Goal: Task Accomplishment & Management: Use online tool/utility

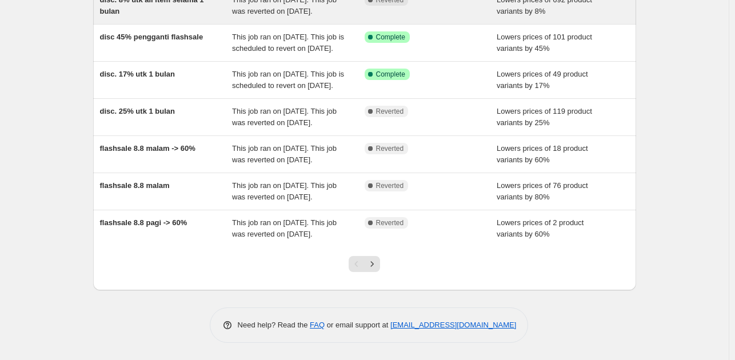
scroll to position [341, 0]
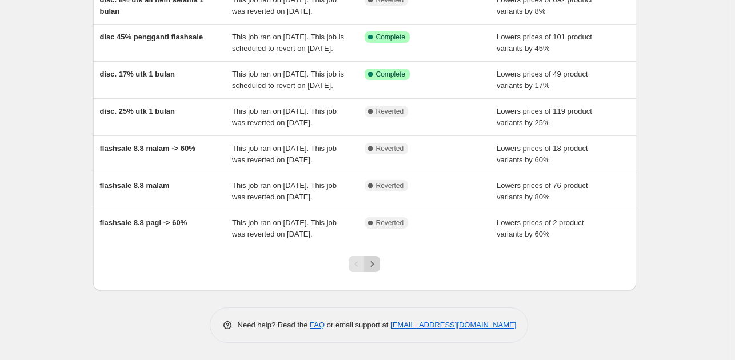
click at [378, 268] on icon "Next" at bounding box center [371, 263] width 11 height 11
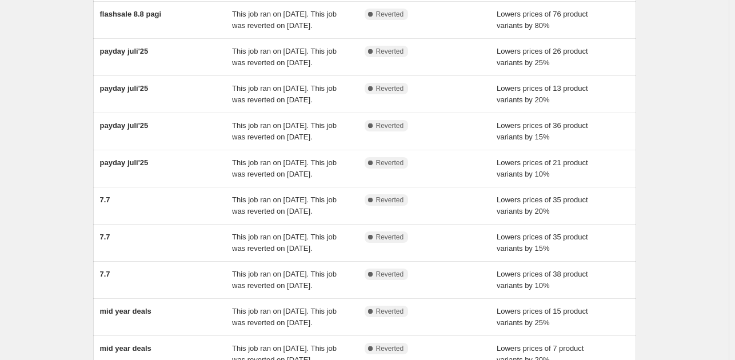
scroll to position [229, 0]
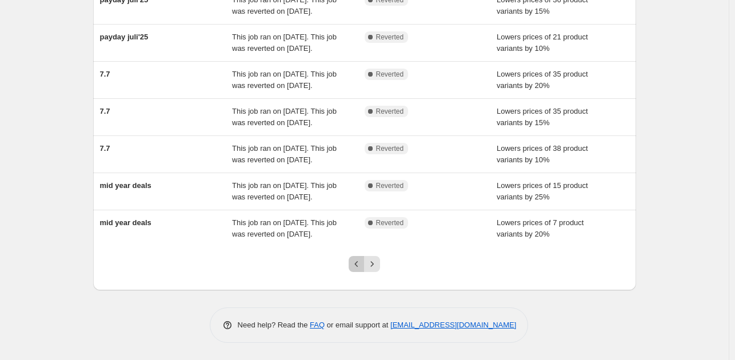
click at [362, 270] on icon "Previous" at bounding box center [356, 263] width 11 height 11
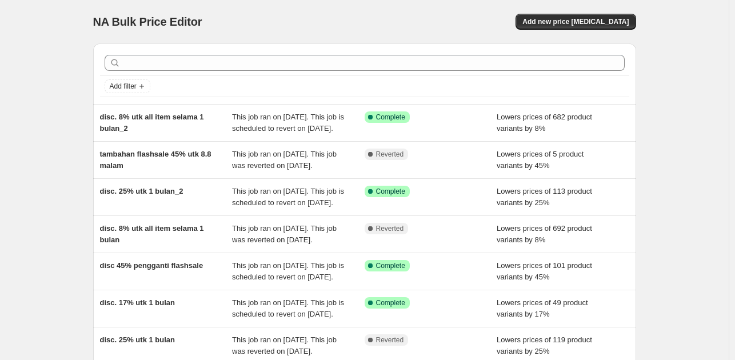
scroll to position [57, 0]
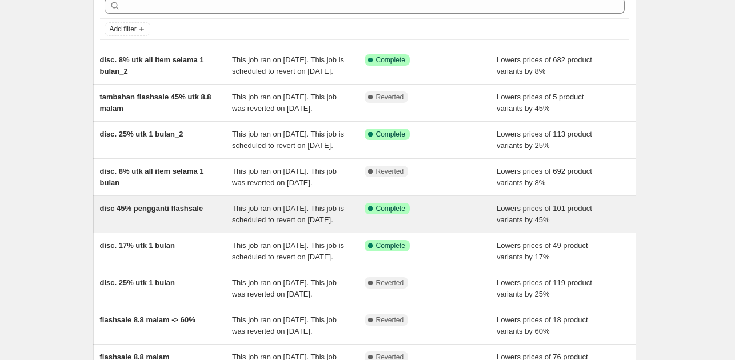
click at [342, 224] on span "This job ran on [DATE]. This job is scheduled to revert on [DATE]." at bounding box center [288, 214] width 112 height 20
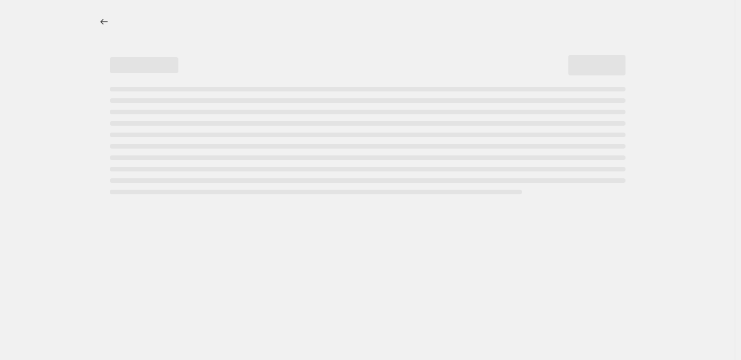
select select "percentage"
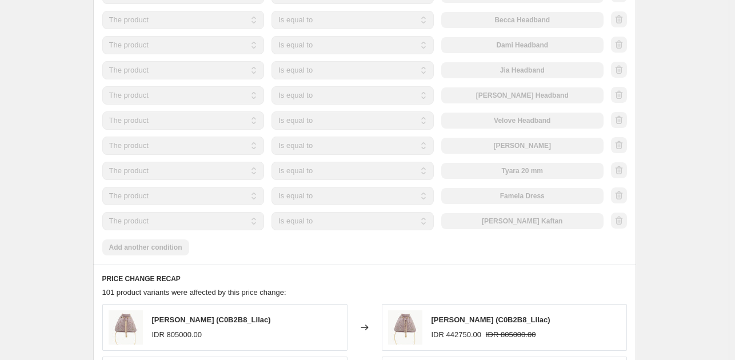
scroll to position [961, 0]
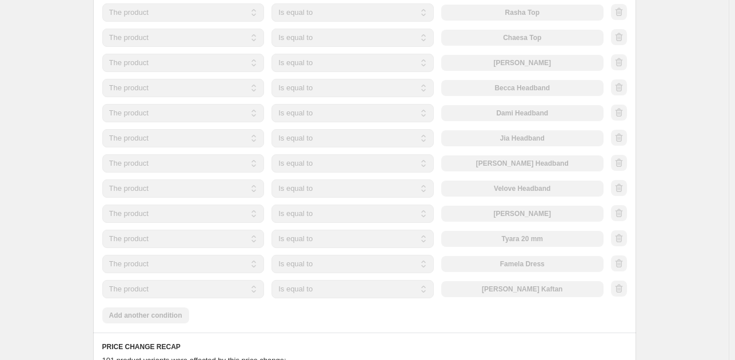
select select "percentage"
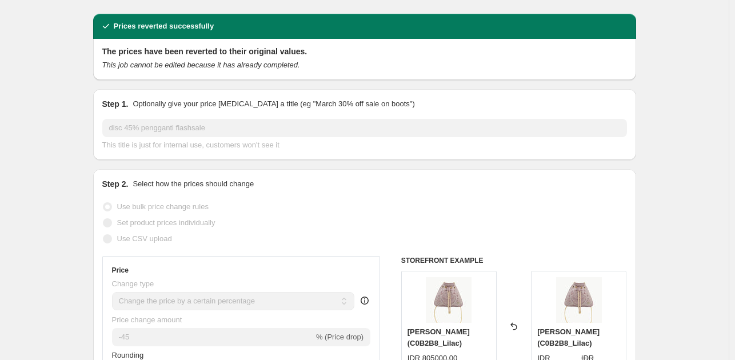
scroll to position [0, 0]
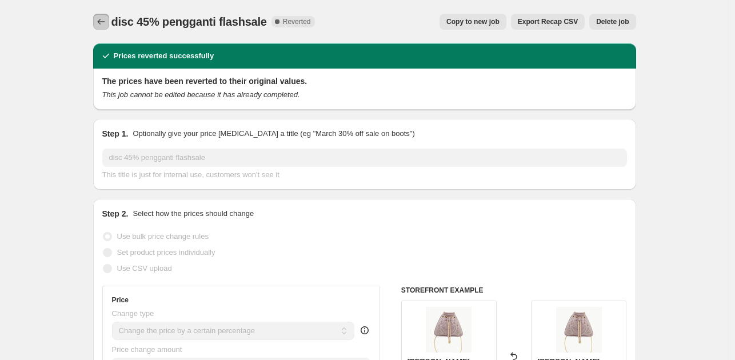
click at [101, 27] on button "Price change jobs" at bounding box center [101, 22] width 16 height 16
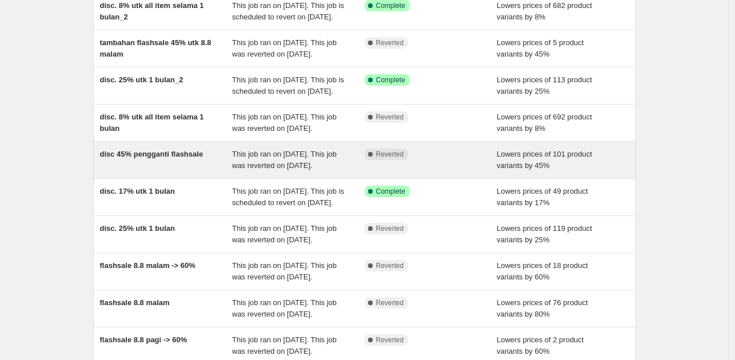
scroll to position [114, 0]
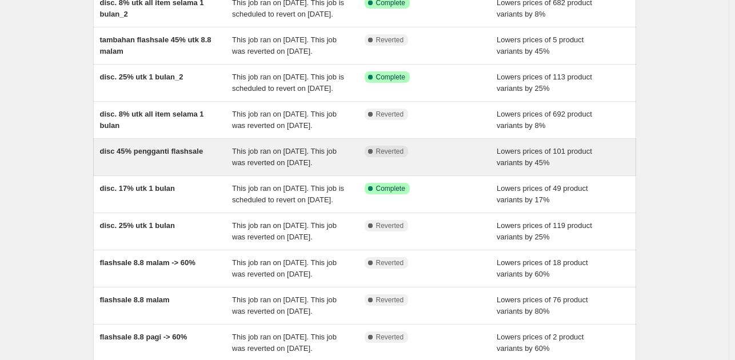
click at [348, 169] on div "This job ran on [DATE]. This job was reverted on [DATE]." at bounding box center [298, 157] width 133 height 23
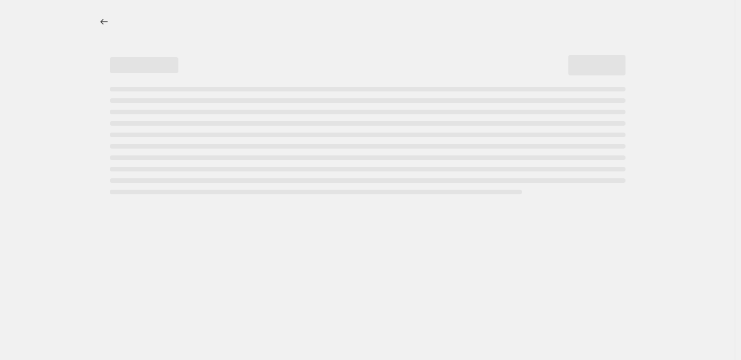
select select "percentage"
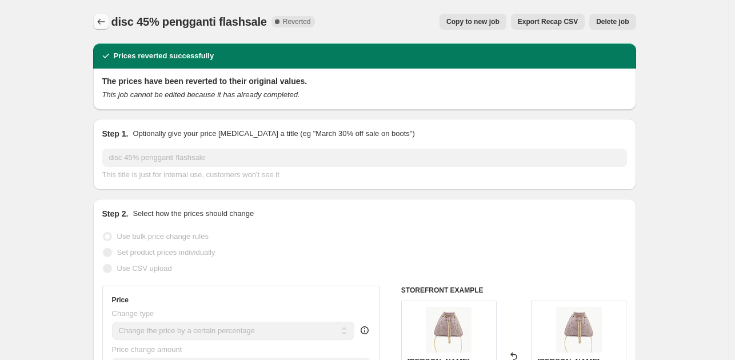
click at [105, 22] on icon "Price change jobs" at bounding box center [100, 21] width 11 height 11
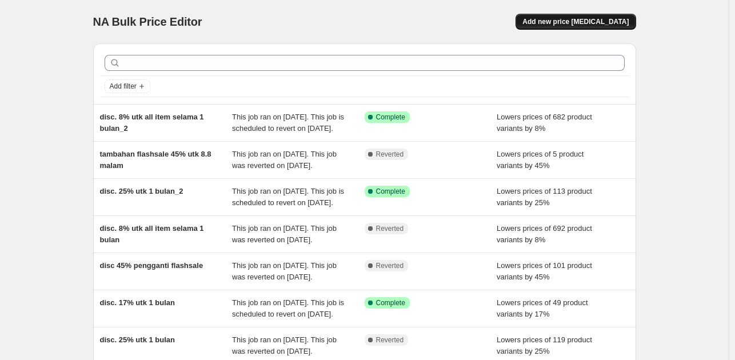
click at [587, 18] on span "Add new price [MEDICAL_DATA]" at bounding box center [576, 21] width 106 height 9
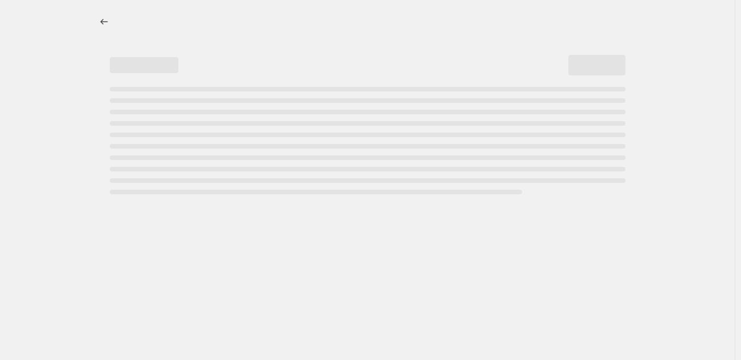
select select "percentage"
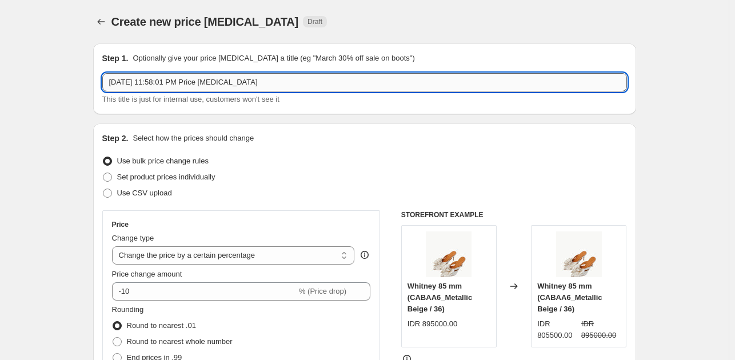
click at [206, 82] on input "[DATE] 11:58:01 PM Price [MEDICAL_DATA]" at bounding box center [364, 82] width 525 height 18
type input "flashsale 17an jam 8 pagi"
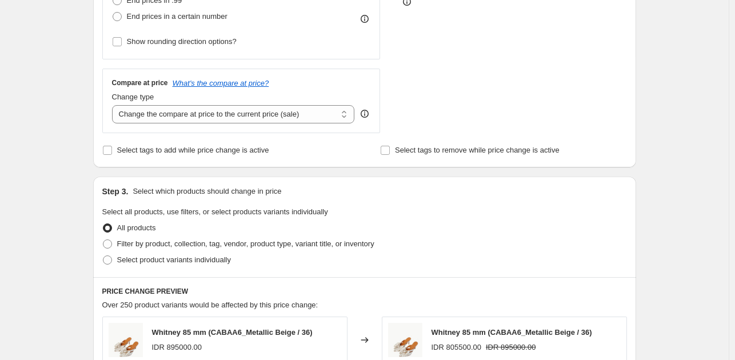
scroll to position [400, 0]
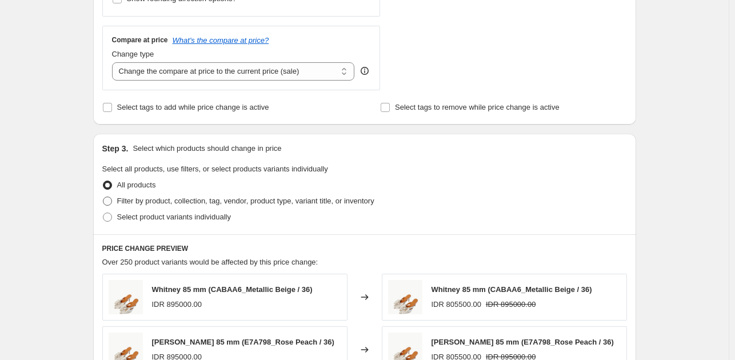
click at [200, 200] on span "Filter by product, collection, tag, vendor, product type, variant title, or inv…" at bounding box center [245, 201] width 257 height 9
click at [103, 197] on input "Filter by product, collection, tag, vendor, product type, variant title, or inv…" at bounding box center [103, 197] width 1 height 1
radio input "true"
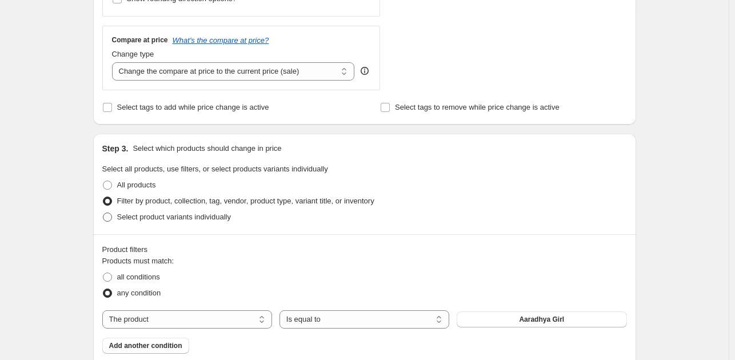
click at [130, 214] on span "Select product variants individually" at bounding box center [174, 217] width 114 height 9
click at [103, 213] on input "Select product variants individually" at bounding box center [103, 213] width 1 height 1
radio input "true"
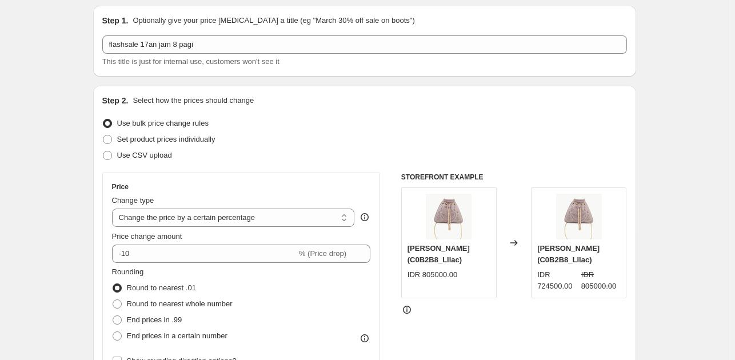
scroll to position [0, 0]
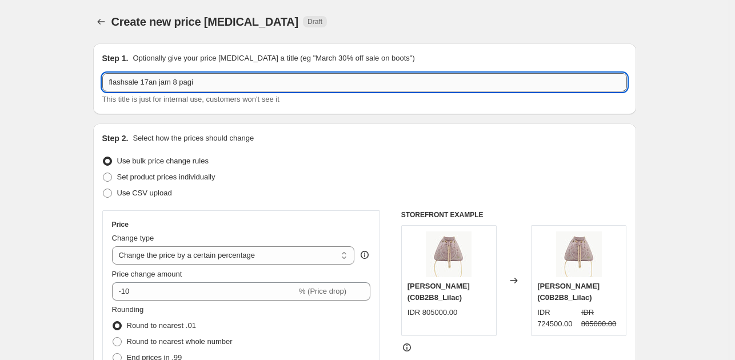
click at [246, 73] on input "flashsale 17an jam 8 pagi" at bounding box center [364, 82] width 525 height 18
type input "flashsale 17an jam 8 pagi_45%"
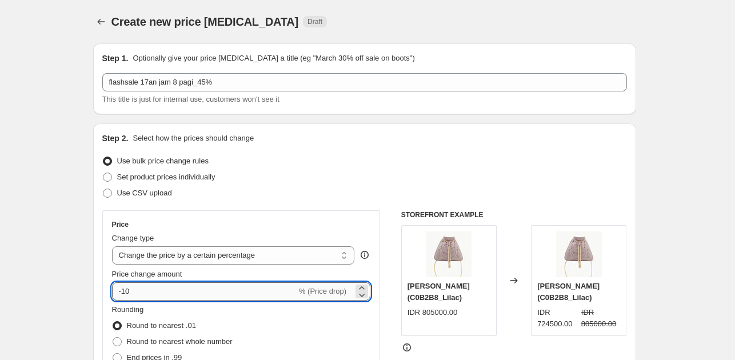
click at [201, 293] on input "-10" at bounding box center [204, 291] width 185 height 18
type input "-1"
type input "-45"
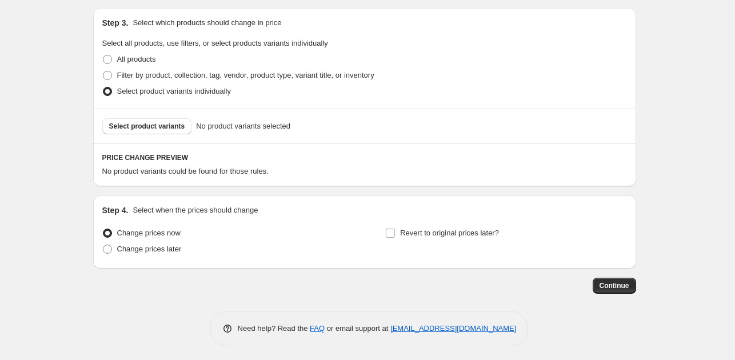
scroll to position [529, 0]
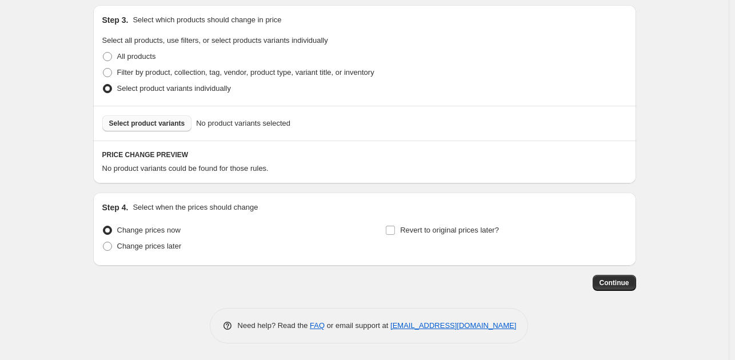
click at [161, 120] on span "Select product variants" at bounding box center [147, 123] width 76 height 9
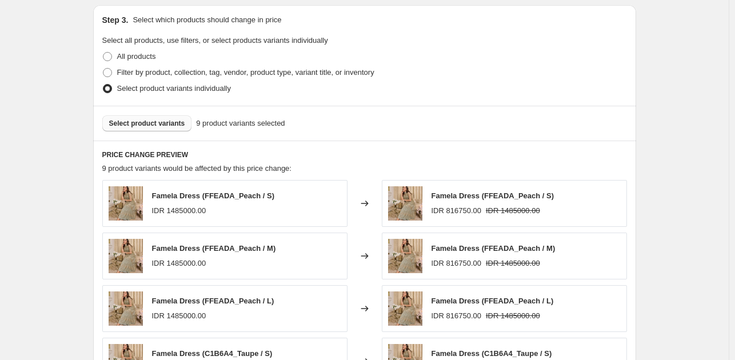
click at [170, 127] on span "Select product variants" at bounding box center [147, 123] width 76 height 9
click at [154, 121] on span "Select product variants" at bounding box center [147, 123] width 76 height 9
click at [142, 122] on span "Select product variants" at bounding box center [147, 123] width 76 height 9
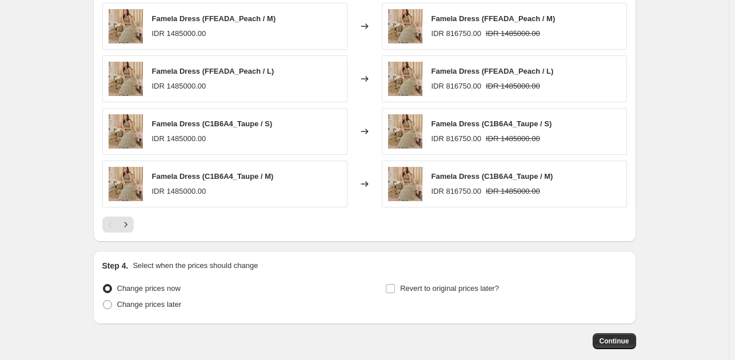
scroll to position [816, 0]
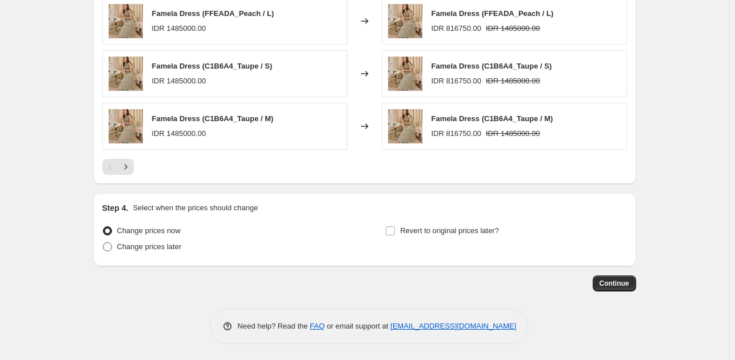
click at [181, 249] on span "Change prices later" at bounding box center [149, 246] width 65 height 9
click at [103, 243] on input "Change prices later" at bounding box center [103, 242] width 1 height 1
radio input "true"
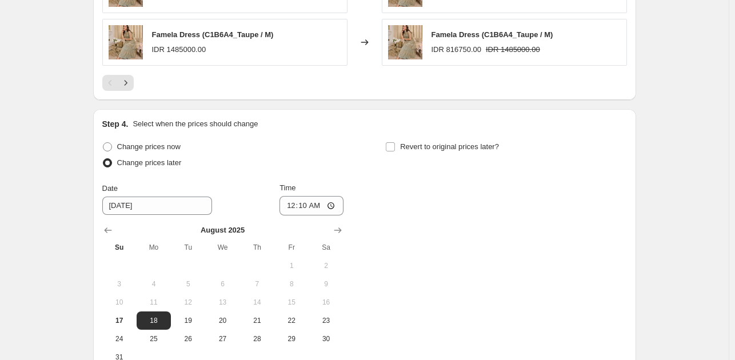
scroll to position [1030, 0]
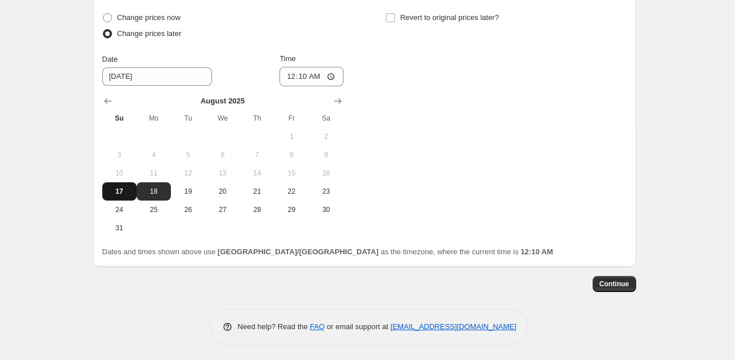
click at [128, 193] on span "17" at bounding box center [119, 191] width 25 height 9
type input "[DATE]"
click at [305, 73] on input "00:10" at bounding box center [312, 76] width 64 height 19
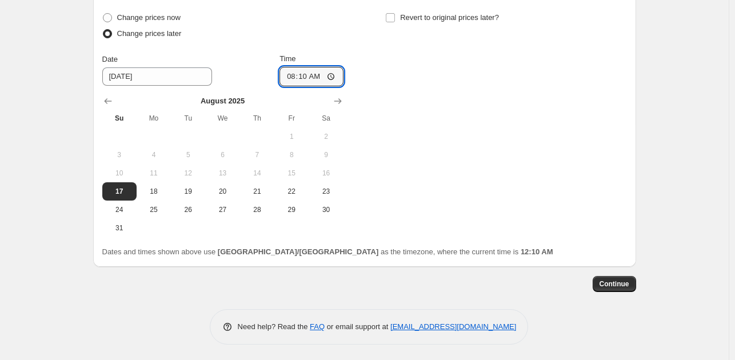
type input "08:00"
click at [334, 75] on input "08:00" at bounding box center [312, 76] width 64 height 19
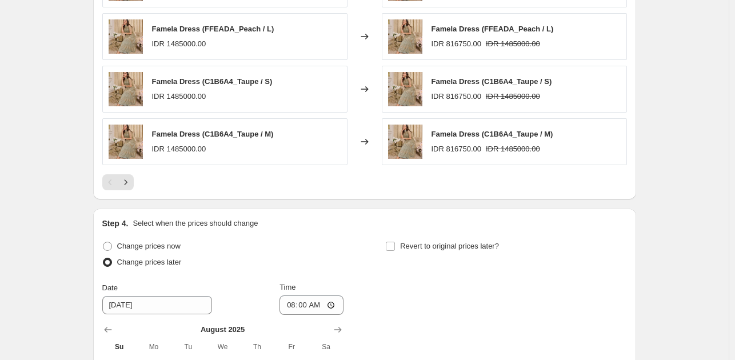
click at [453, 277] on div "Change prices now Change prices later Date [DATE] Time 08:00 [DATE] Su Mo Tu We…" at bounding box center [364, 352] width 525 height 228
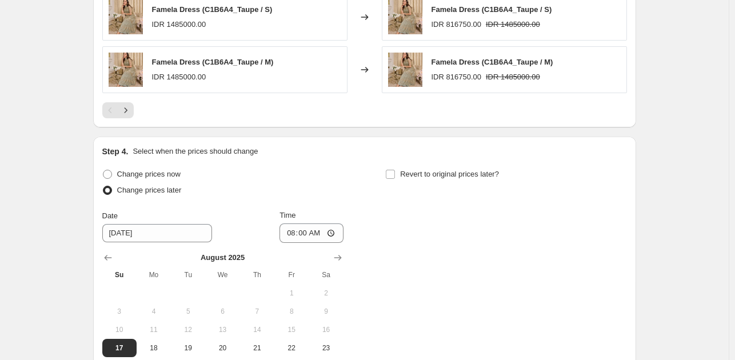
scroll to position [972, 0]
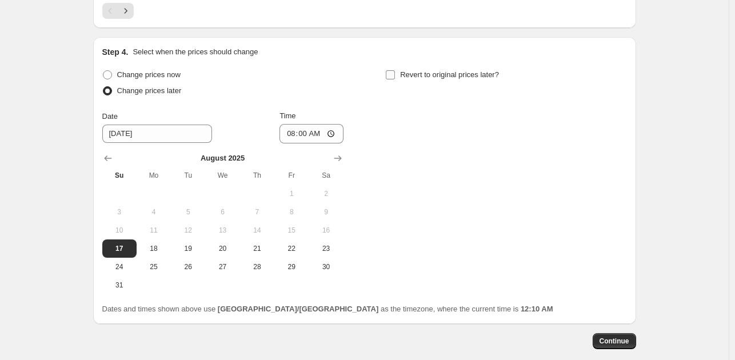
click at [395, 74] on input "Revert to original prices later?" at bounding box center [390, 74] width 9 height 9
checkbox input "true"
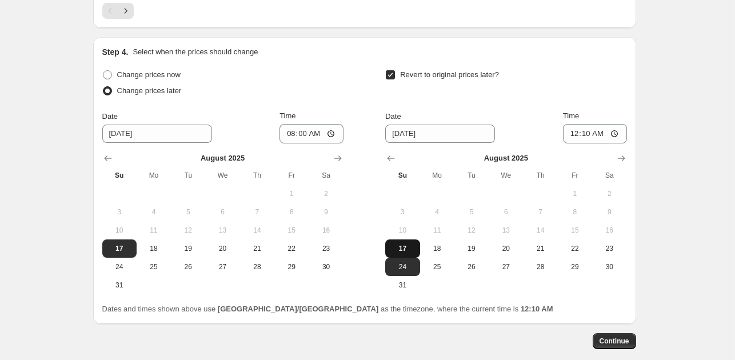
click at [414, 245] on span "17" at bounding box center [402, 248] width 25 height 9
type input "[DATE]"
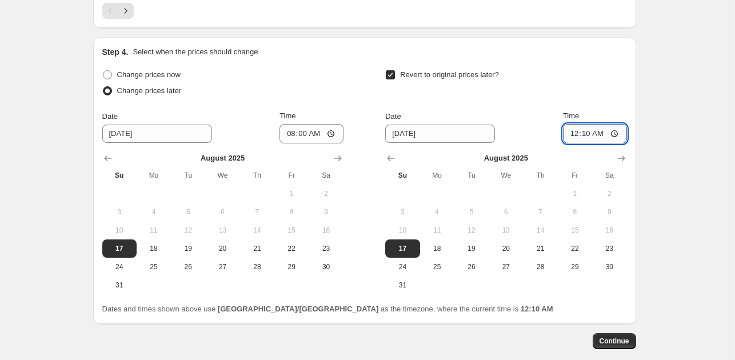
click at [588, 131] on input "00:10" at bounding box center [595, 133] width 64 height 19
type input "01:10"
type input "09:20"
click at [615, 342] on span "Continue" at bounding box center [615, 341] width 30 height 9
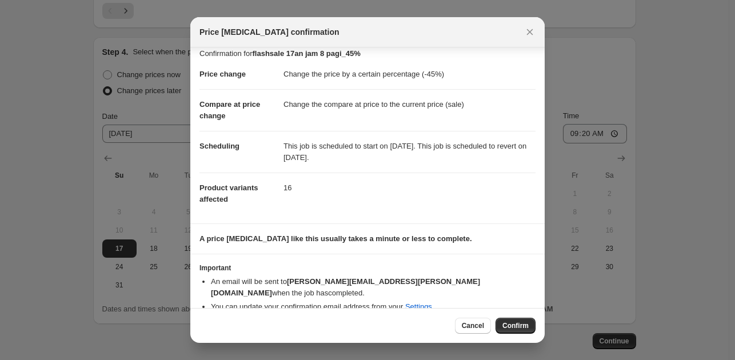
scroll to position [12, 0]
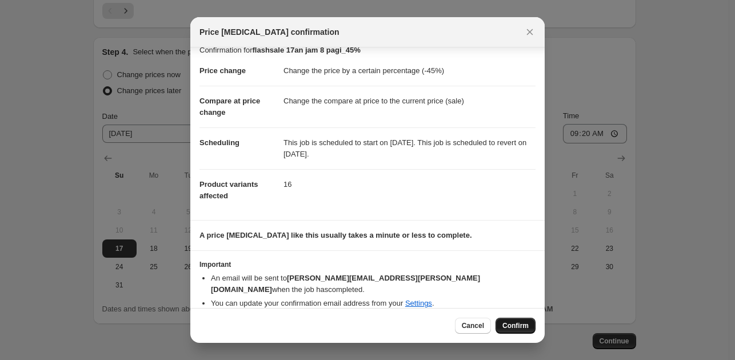
click at [512, 324] on span "Confirm" at bounding box center [516, 325] width 26 height 9
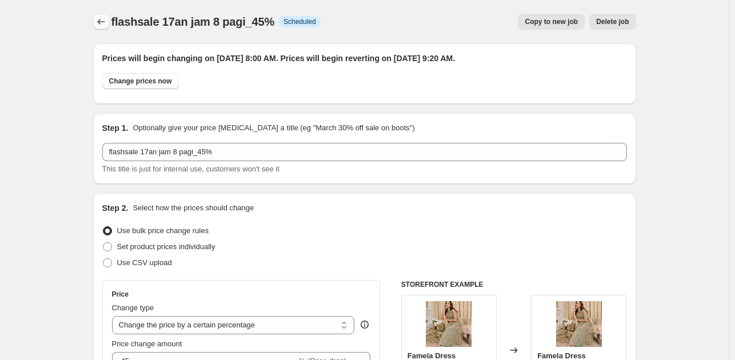
click at [98, 21] on icon "Price change jobs" at bounding box center [100, 21] width 11 height 11
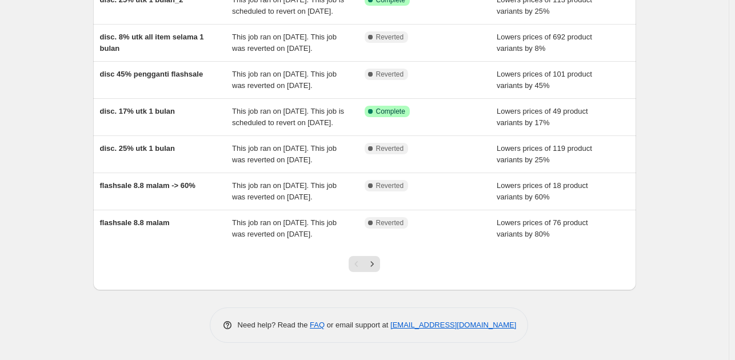
scroll to position [352, 0]
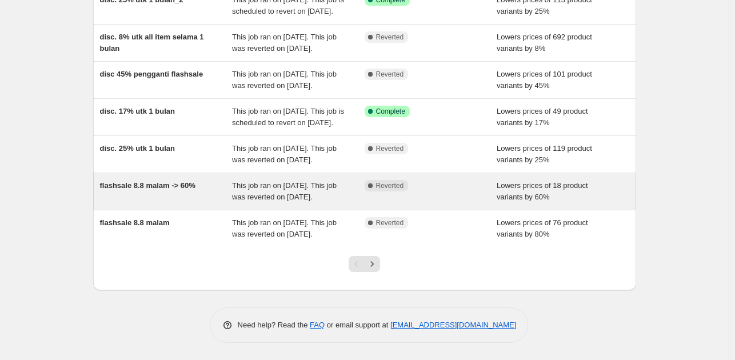
click at [246, 181] on span "This job ran on [DATE]. This job was reverted on [DATE]." at bounding box center [284, 191] width 105 height 20
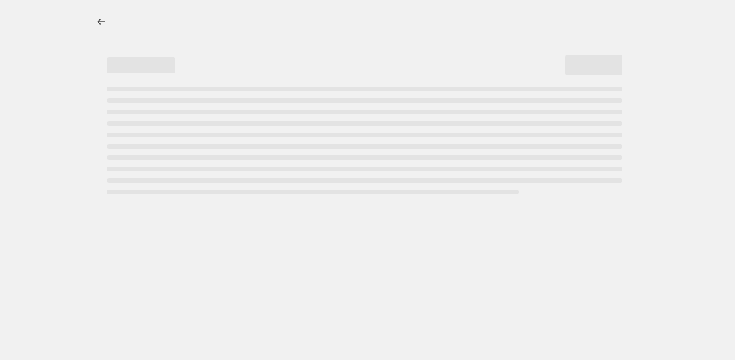
select select "percentage"
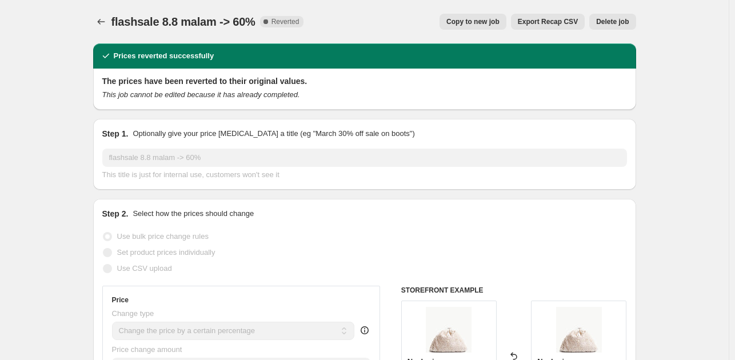
click at [98, 23] on icon "Price change jobs" at bounding box center [100, 21] width 11 height 11
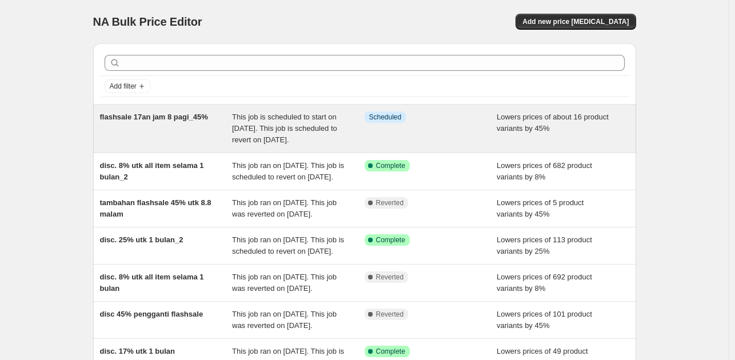
click at [348, 138] on div "This job is scheduled to start on [DATE]. This job is scheduled to revert on [D…" at bounding box center [298, 128] width 133 height 34
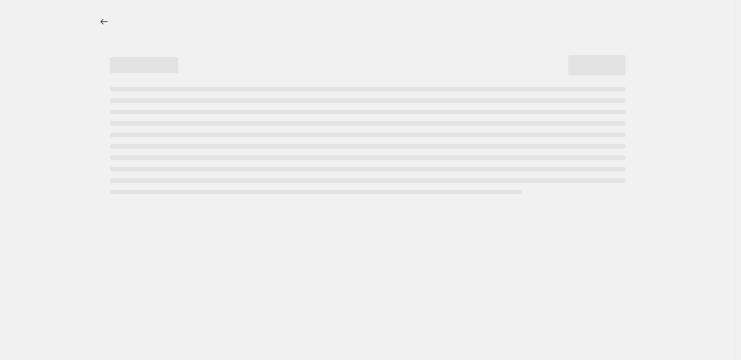
select select "percentage"
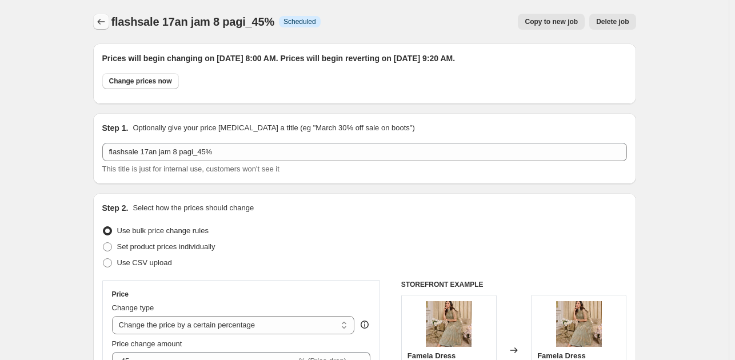
click at [95, 27] on button "Price change jobs" at bounding box center [101, 22] width 16 height 16
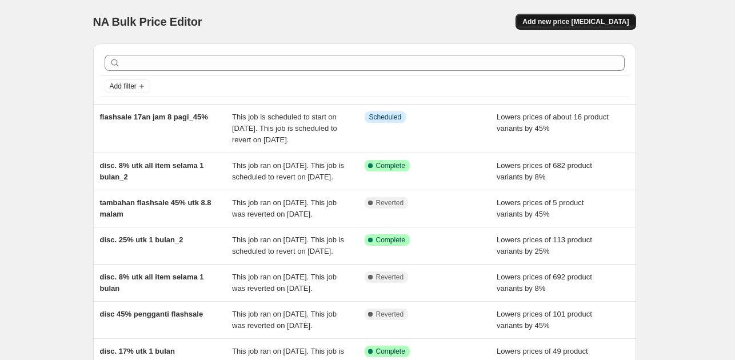
click at [556, 23] on span "Add new price [MEDICAL_DATA]" at bounding box center [576, 21] width 106 height 9
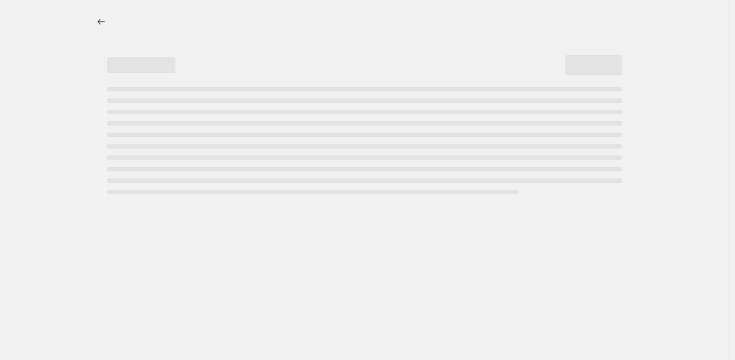
select select "percentage"
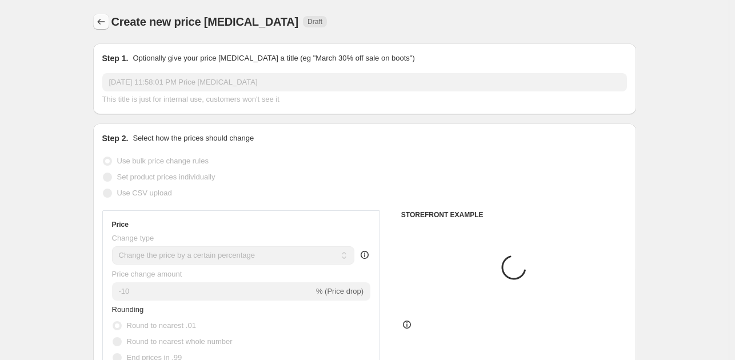
click at [107, 21] on icon "Price change jobs" at bounding box center [100, 21] width 11 height 11
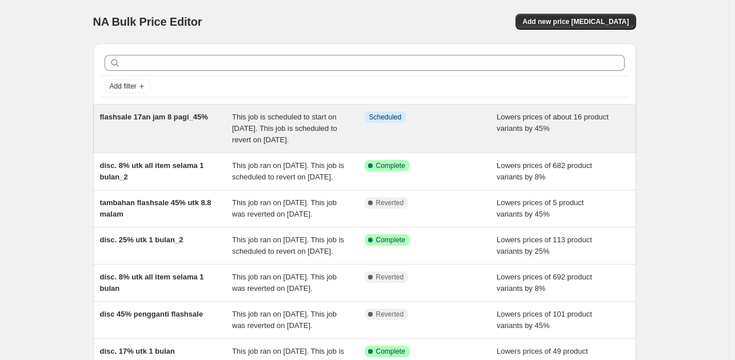
click at [162, 115] on span "flashsale 17an jam 8 pagi_45%" at bounding box center [154, 117] width 108 height 9
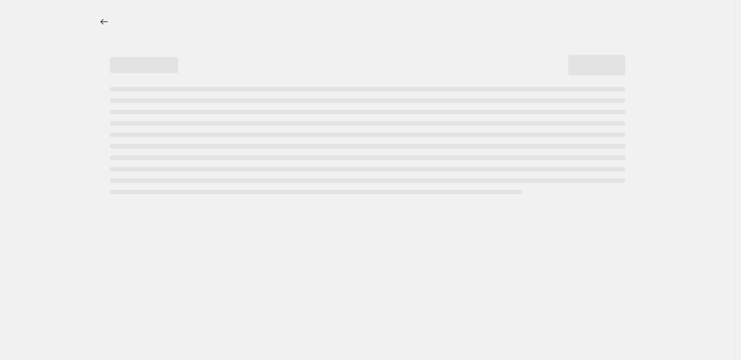
select select "percentage"
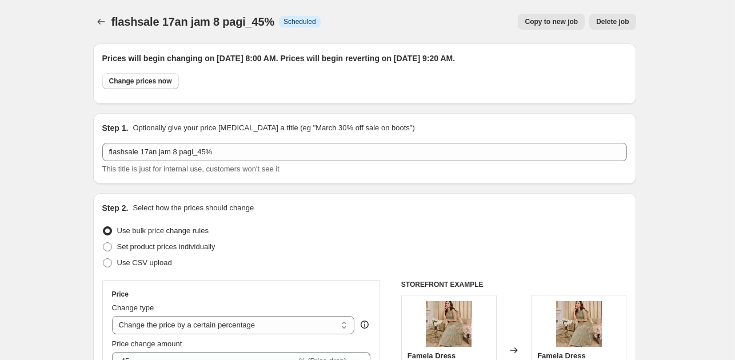
click at [204, 20] on span "flashsale 17an jam 8 pagi_45%" at bounding box center [192, 21] width 163 height 13
copy span "flashsale 17an jam 8 pagi_45%"
click at [96, 22] on button "Price change jobs" at bounding box center [101, 22] width 16 height 16
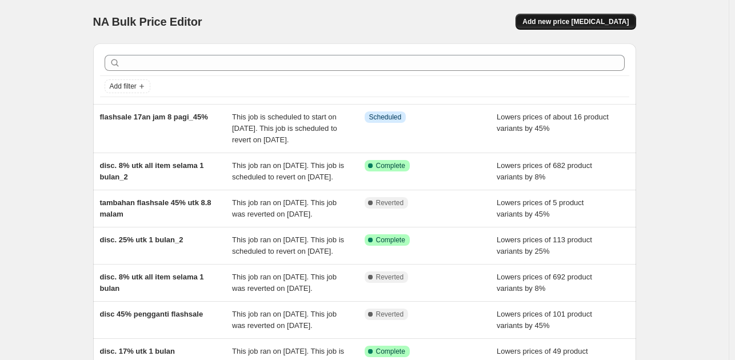
click at [585, 25] on span "Add new price [MEDICAL_DATA]" at bounding box center [576, 21] width 106 height 9
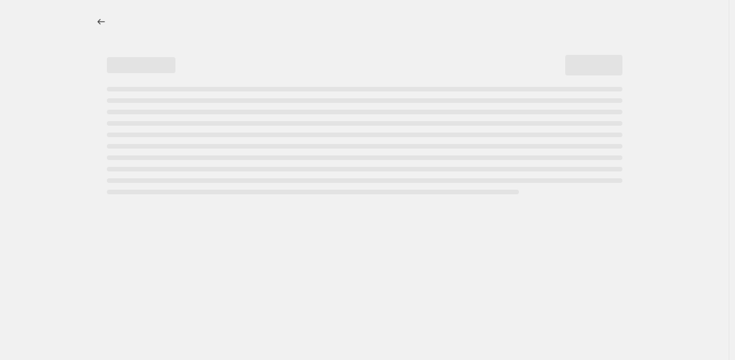
select select "percentage"
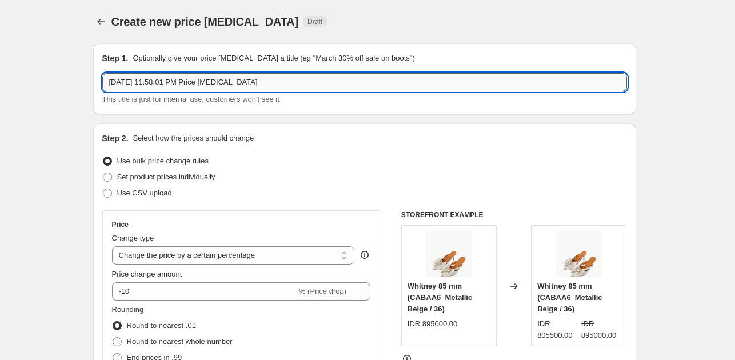
click at [140, 84] on input "[DATE] 11:58:01 PM Price [MEDICAL_DATA]" at bounding box center [364, 82] width 525 height 18
paste input "flashsale 17an jam 8 pagi_45%"
drag, startPoint x: 208, startPoint y: 82, endPoint x: 196, endPoint y: 82, distance: 12.0
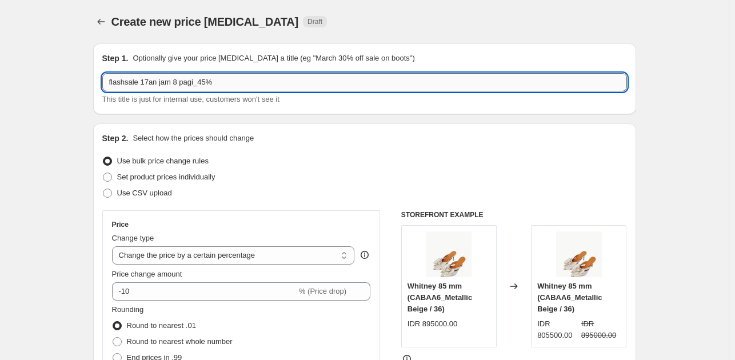
click at [196, 82] on input "flashsale 17an jam 8 pagi_45%" at bounding box center [364, 82] width 525 height 18
type input "flashsale 17an jam 8 pagi_60%"
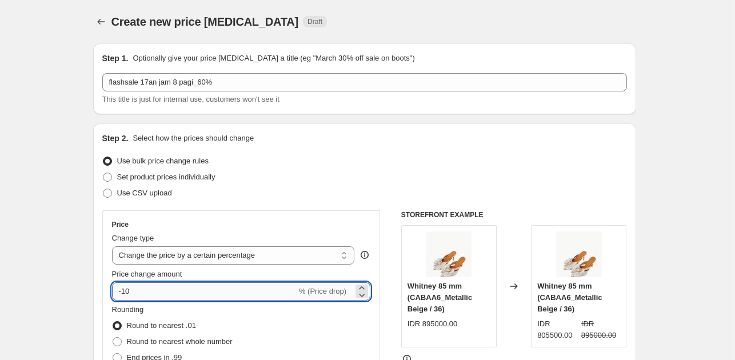
click at [183, 292] on input "-10" at bounding box center [204, 291] width 185 height 18
type input "-1"
type input "-60"
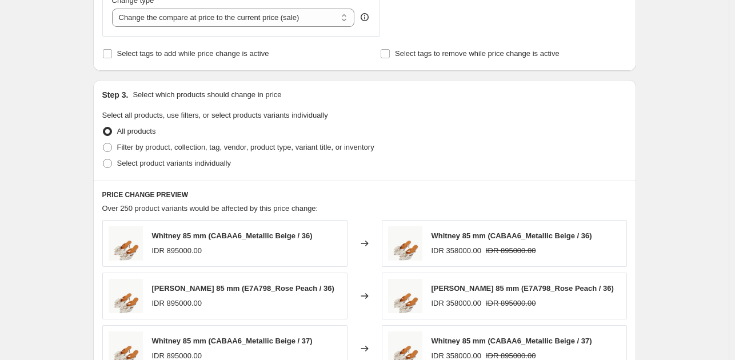
scroll to position [457, 0]
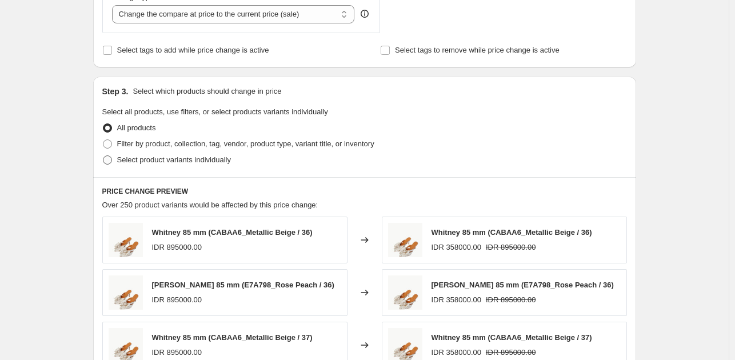
click at [192, 162] on span "Select product variants individually" at bounding box center [174, 159] width 114 height 9
click at [103, 156] on input "Select product variants individually" at bounding box center [103, 155] width 1 height 1
radio input "true"
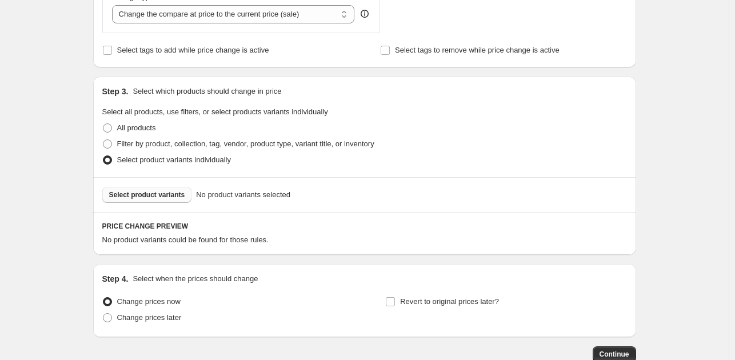
click at [161, 197] on span "Select product variants" at bounding box center [147, 194] width 76 height 9
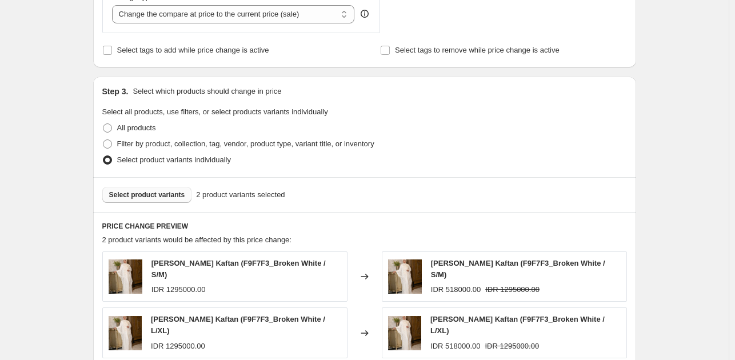
click at [146, 200] on button "Select product variants" at bounding box center [147, 195] width 90 height 16
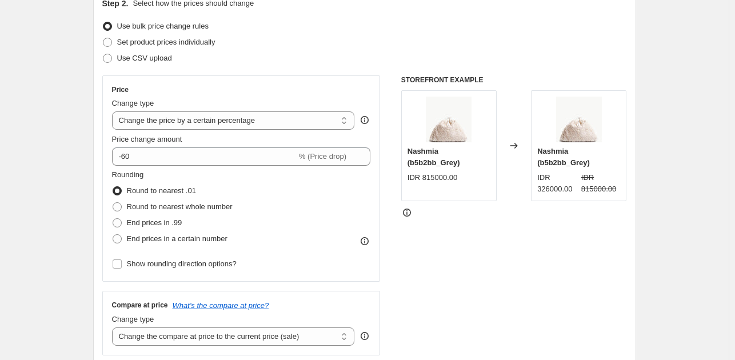
scroll to position [0, 0]
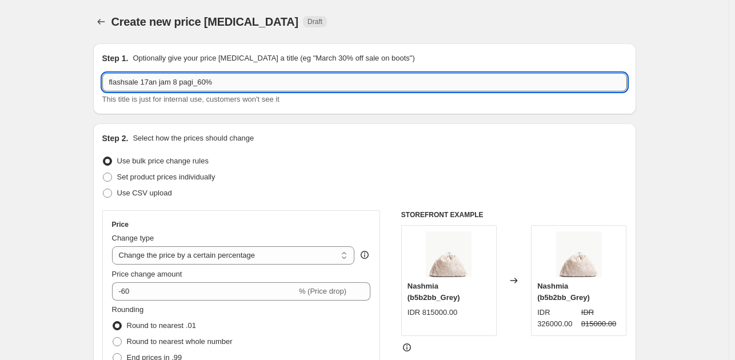
click at [200, 82] on input "flashsale 17an jam 8 pagi_60%" at bounding box center [364, 82] width 525 height 18
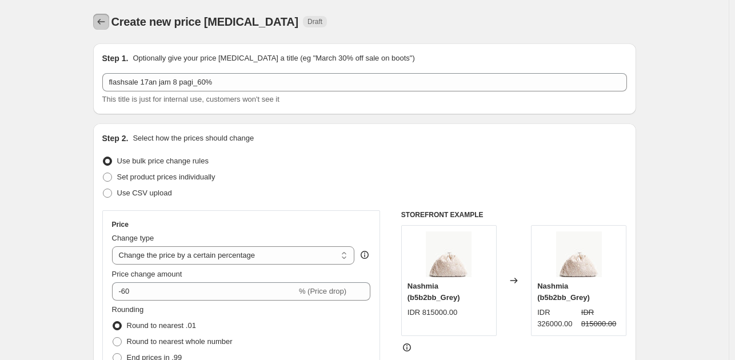
click at [105, 21] on icon "Price change jobs" at bounding box center [100, 21] width 11 height 11
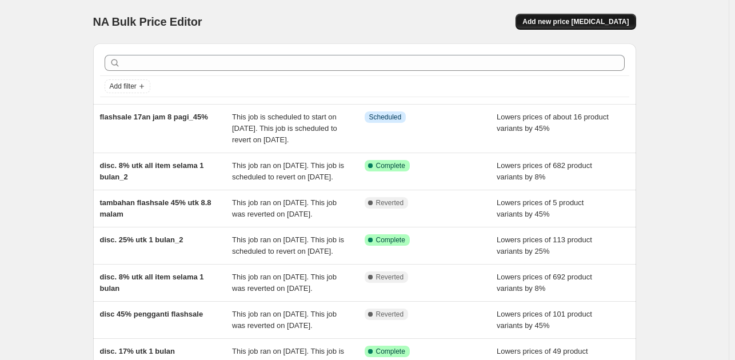
click at [572, 25] on span "Add new price [MEDICAL_DATA]" at bounding box center [576, 21] width 106 height 9
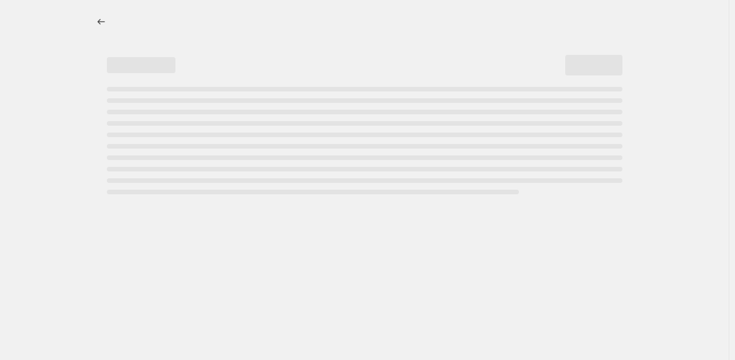
select select "percentage"
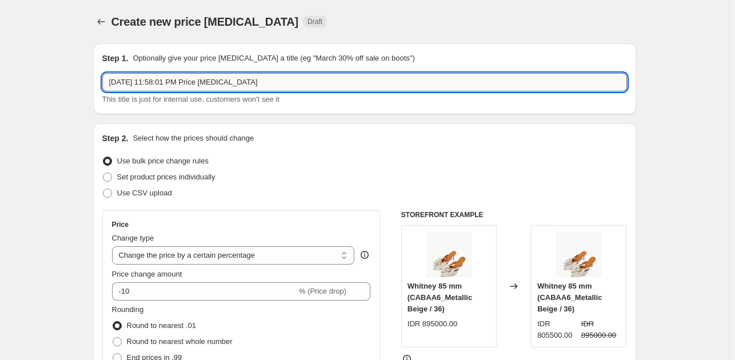
click at [206, 79] on input "[DATE] 11:58:01 PM Price [MEDICAL_DATA]" at bounding box center [364, 82] width 525 height 18
paste input "flashsale 17an jam 8 pagi_60%"
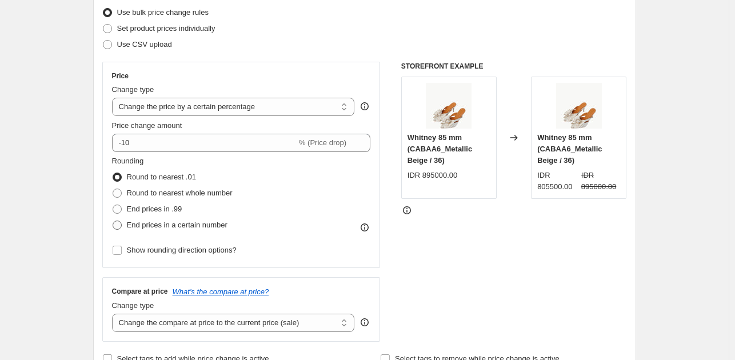
scroll to position [172, 0]
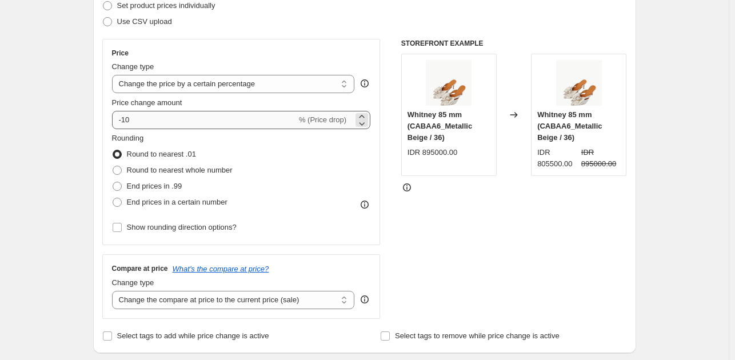
type input "flashsale 17an jam 8 pagi_60%"
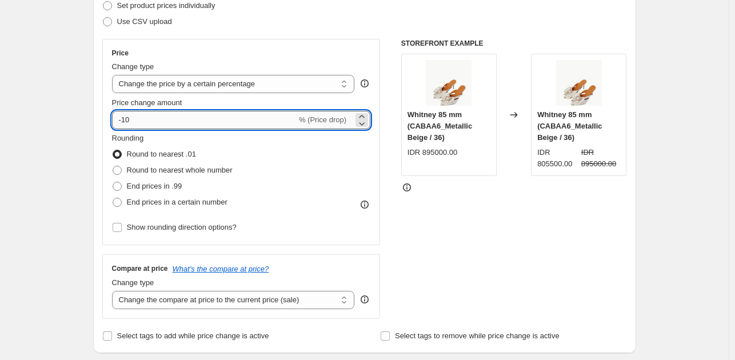
click at [154, 127] on input "-10" at bounding box center [204, 120] width 185 height 18
type input "-1"
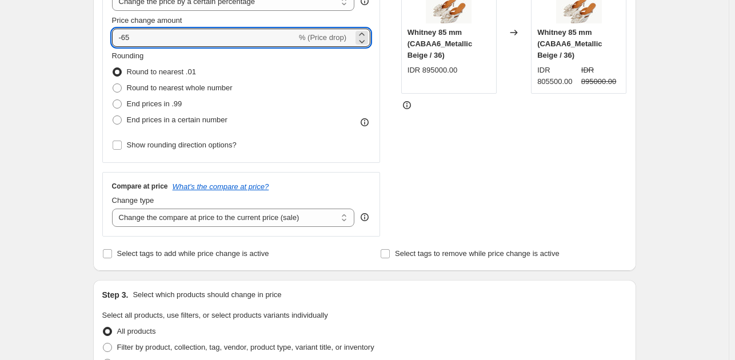
scroll to position [400, 0]
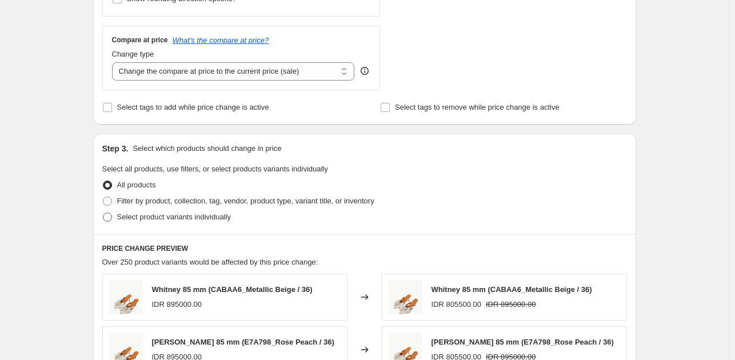
type input "-65"
click at [165, 217] on span "Select product variants individually" at bounding box center [174, 217] width 114 height 9
click at [103, 213] on input "Select product variants individually" at bounding box center [103, 213] width 1 height 1
radio input "true"
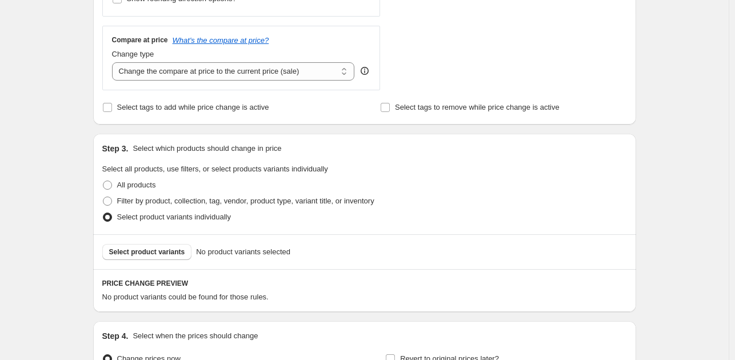
click at [161, 253] on span "Select product variants" at bounding box center [147, 252] width 76 height 9
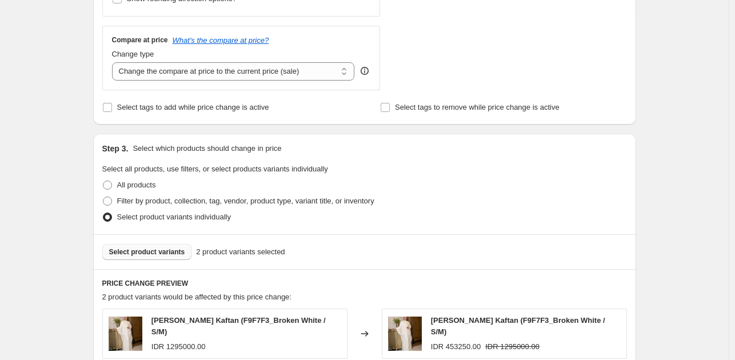
click at [142, 256] on span "Select product variants" at bounding box center [147, 252] width 76 height 9
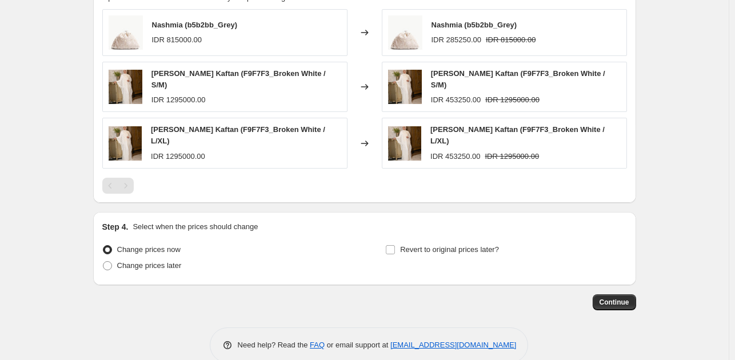
scroll to position [711, 0]
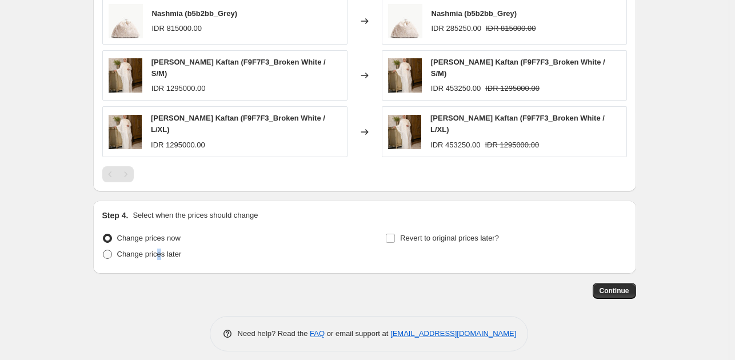
click at [160, 250] on span "Change prices later" at bounding box center [149, 254] width 65 height 9
click at [130, 250] on span "Change prices later" at bounding box center [149, 254] width 65 height 9
click at [103, 250] on input "Change prices later" at bounding box center [103, 250] width 1 height 1
radio input "true"
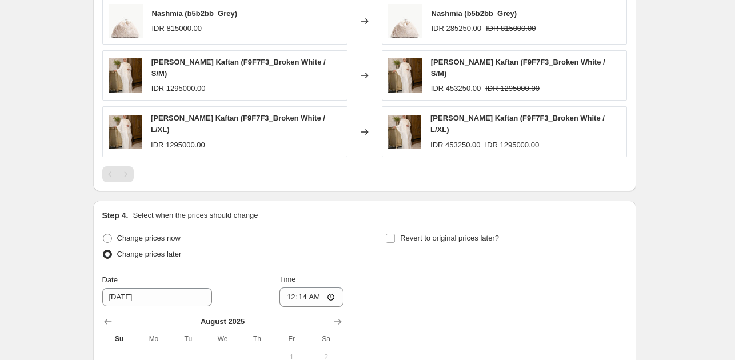
scroll to position [925, 0]
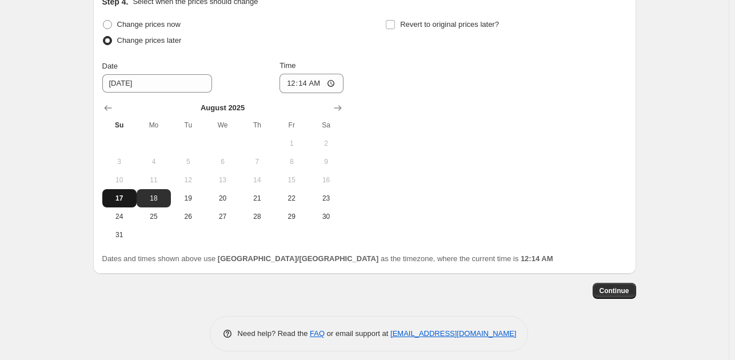
click at [114, 194] on span "17" at bounding box center [119, 198] width 25 height 9
type input "[DATE]"
click at [316, 74] on input "00:14" at bounding box center [312, 83] width 64 height 19
click at [302, 75] on input "00:14" at bounding box center [312, 83] width 64 height 19
click at [302, 75] on input "00:00" at bounding box center [312, 83] width 64 height 19
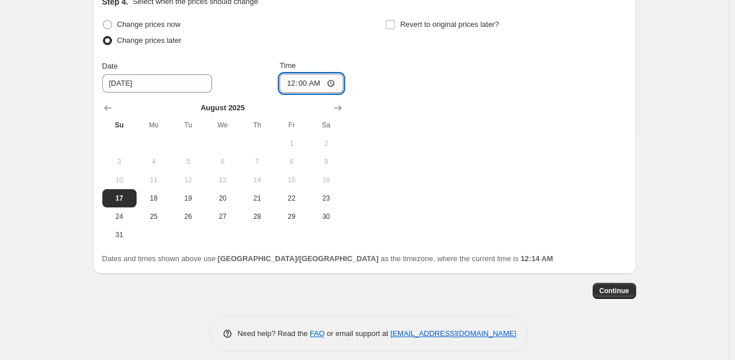
click at [308, 77] on input "00:00" at bounding box center [312, 83] width 64 height 19
type input "08:00"
click at [398, 19] on label "Revert to original prices later?" at bounding box center [442, 25] width 114 height 16
click at [395, 20] on input "Revert to original prices later?" at bounding box center [390, 24] width 9 height 9
checkbox input "true"
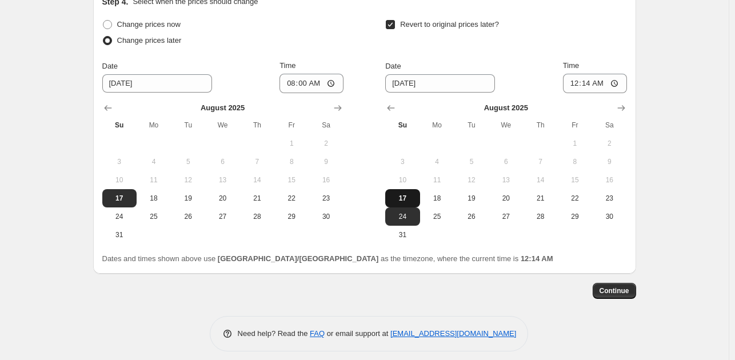
drag, startPoint x: 414, startPoint y: 196, endPoint x: 494, endPoint y: 138, distance: 99.0
click at [414, 196] on button "17" at bounding box center [402, 198] width 34 height 18
type input "[DATE]"
click at [591, 75] on input "00:14" at bounding box center [595, 83] width 64 height 19
type input "09:20"
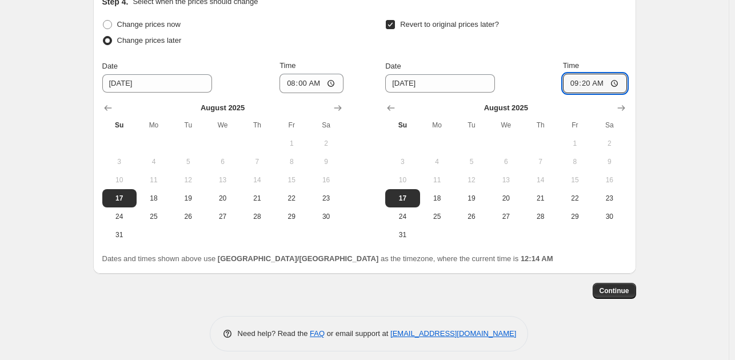
click at [620, 286] on span "Continue" at bounding box center [615, 290] width 30 height 9
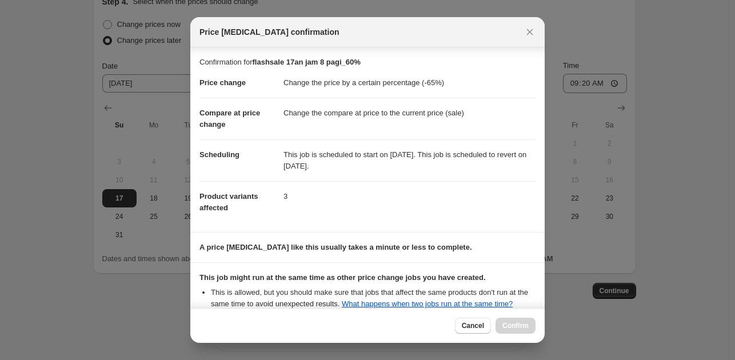
scroll to position [117, 0]
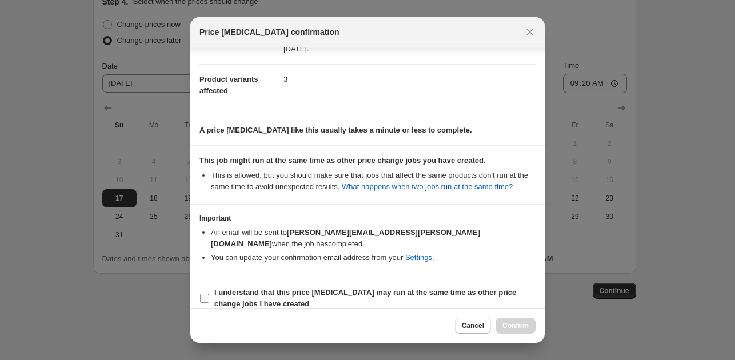
click at [478, 288] on span "I understand that this price [MEDICAL_DATA] may run at the same time as other p…" at bounding box center [374, 298] width 321 height 23
click at [209, 294] on input "I understand that this price [MEDICAL_DATA] may run at the same time as other p…" at bounding box center [204, 298] width 9 height 9
checkbox input "true"
click at [532, 326] on button "Confirm" at bounding box center [516, 326] width 40 height 16
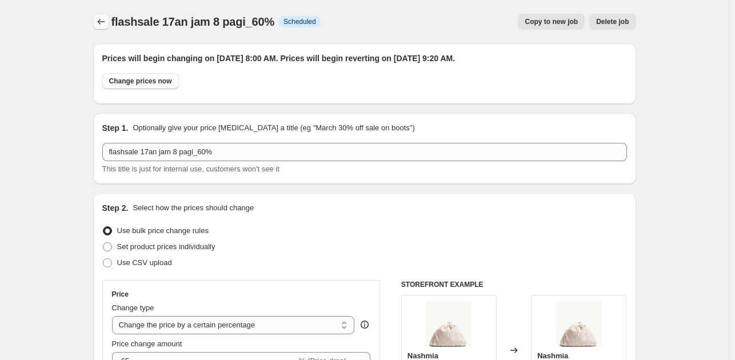
click at [103, 18] on icon "Price change jobs" at bounding box center [100, 21] width 11 height 11
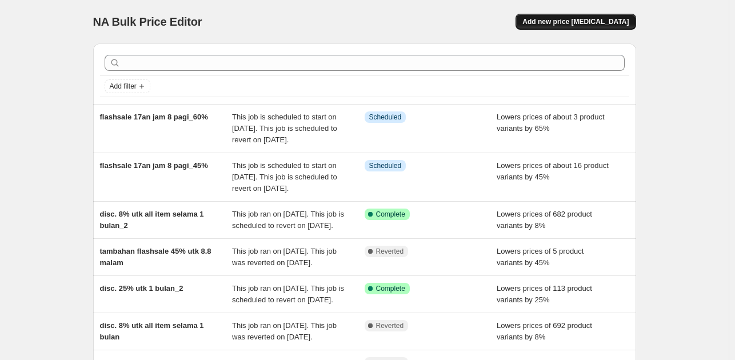
click at [619, 20] on span "Add new price [MEDICAL_DATA]" at bounding box center [576, 21] width 106 height 9
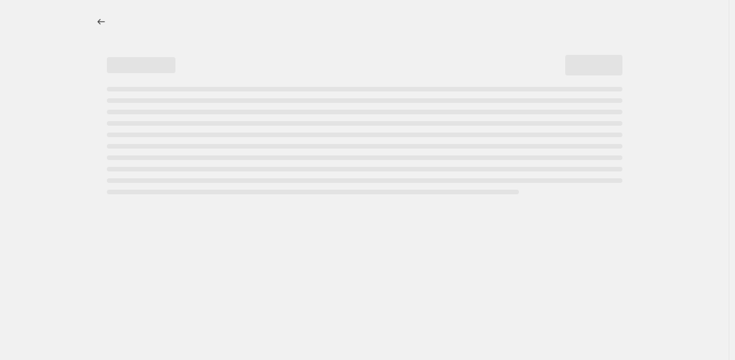
select select "percentage"
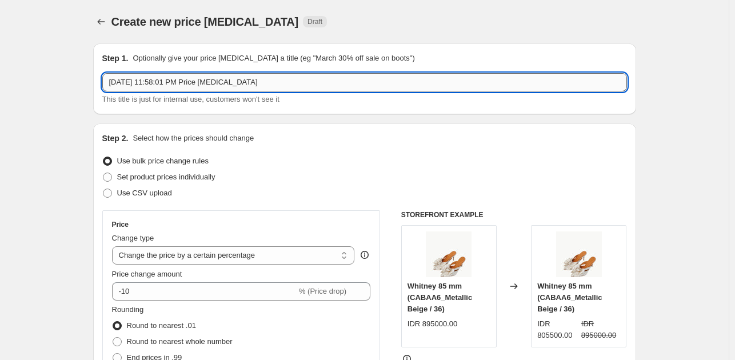
click at [338, 82] on input "[DATE] 11:58:01 PM Price [MEDICAL_DATA]" at bounding box center [364, 82] width 525 height 18
paste input "flashsale 17an jam 8 pagi_60%"
drag, startPoint x: 199, startPoint y: 86, endPoint x: 218, endPoint y: 85, distance: 19.5
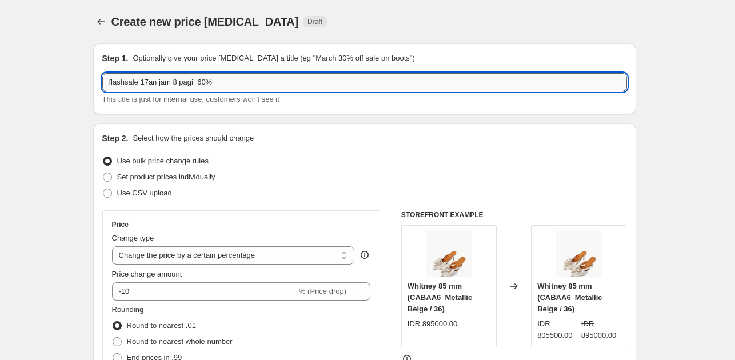
click at [207, 83] on input "flashsale 17an jam 8 pagi_60%" at bounding box center [364, 82] width 525 height 18
type input "flashsale 17an jam 8 pagi_80%"
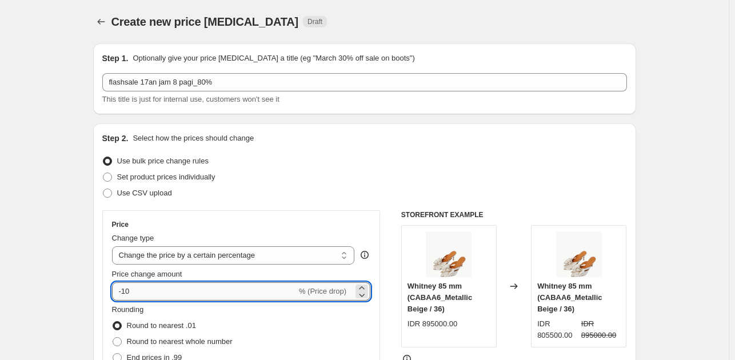
click at [228, 290] on input "-10" at bounding box center [204, 291] width 185 height 18
type input "-1"
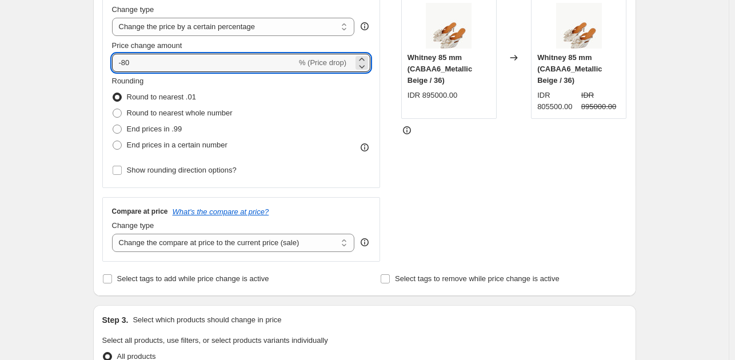
scroll to position [343, 0]
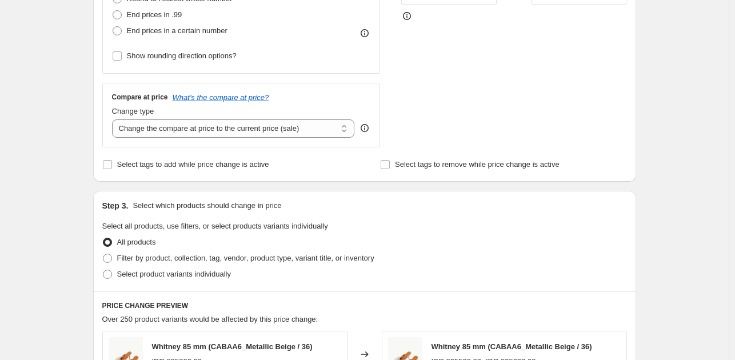
type input "-80"
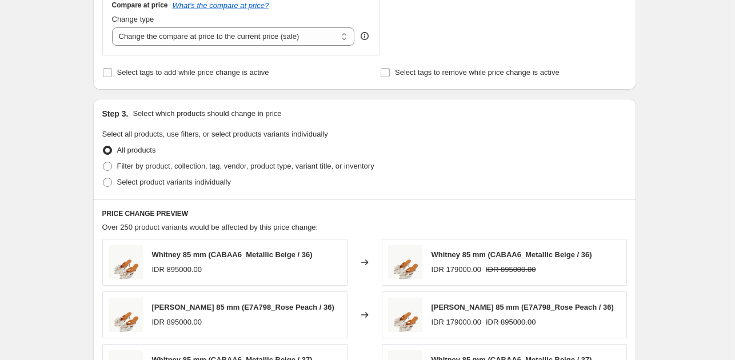
scroll to position [515, 0]
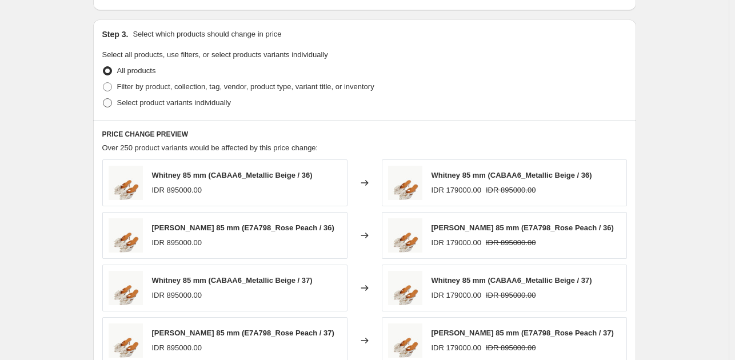
click at [156, 102] on span "Select product variants individually" at bounding box center [174, 102] width 114 height 9
click at [103, 99] on input "Select product variants individually" at bounding box center [103, 98] width 1 height 1
radio input "true"
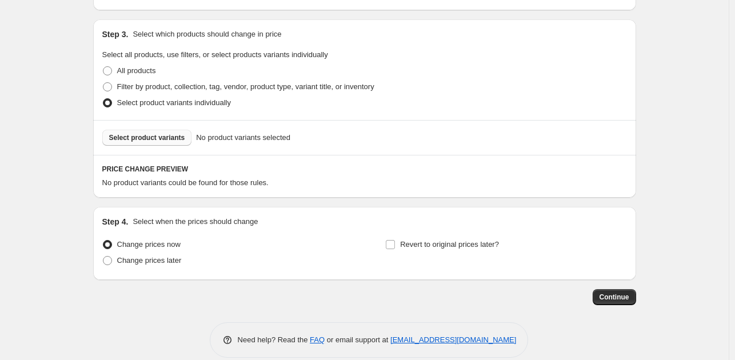
click at [162, 143] on button "Select product variants" at bounding box center [147, 138] width 90 height 16
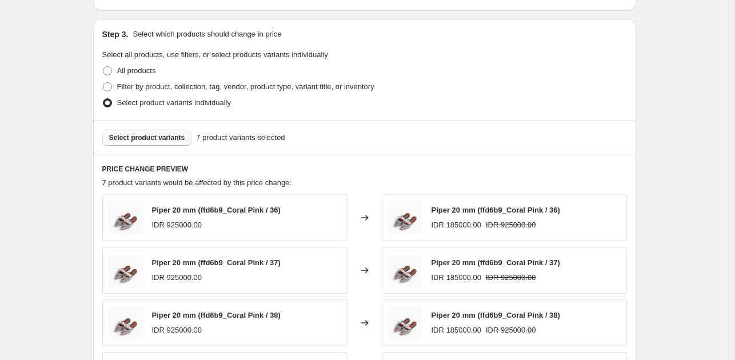
click at [149, 129] on div "Select product variants 7 product variants selected" at bounding box center [364, 137] width 543 height 35
click at [150, 135] on span "Select product variants" at bounding box center [147, 137] width 76 height 9
click at [170, 130] on button "Select product variants" at bounding box center [147, 138] width 90 height 16
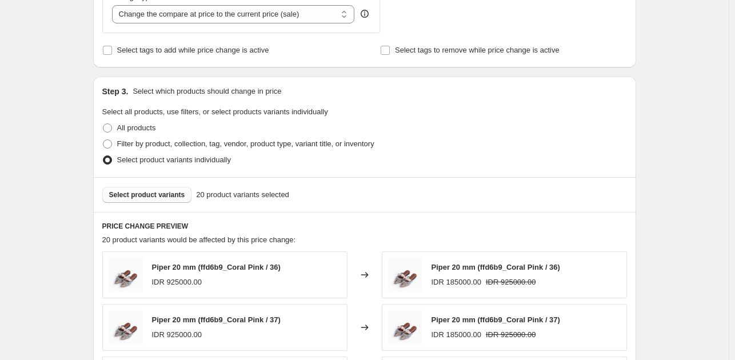
click at [160, 193] on span "Select product variants" at bounding box center [147, 194] width 76 height 9
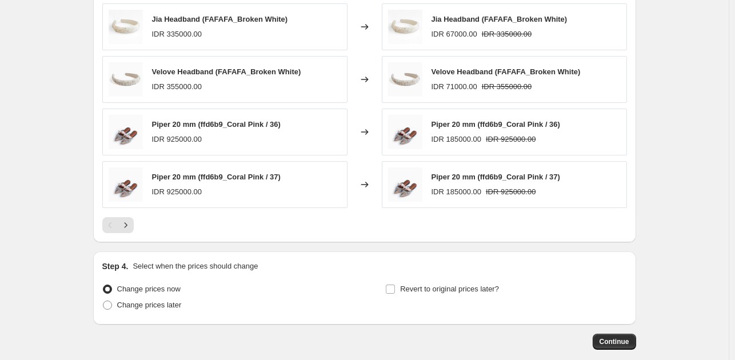
scroll to position [816, 0]
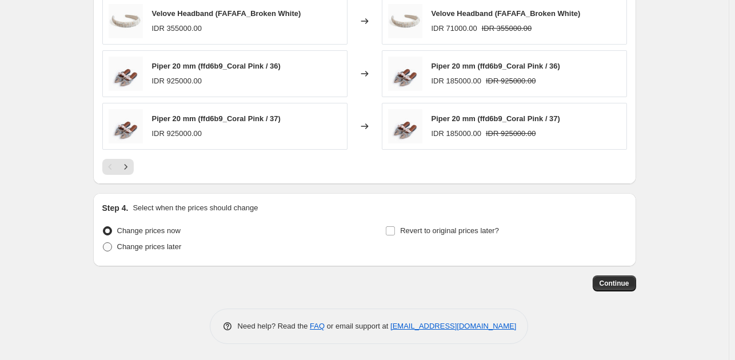
click at [160, 249] on span "Change prices later" at bounding box center [149, 246] width 65 height 9
click at [103, 243] on input "Change prices later" at bounding box center [103, 242] width 1 height 1
radio input "true"
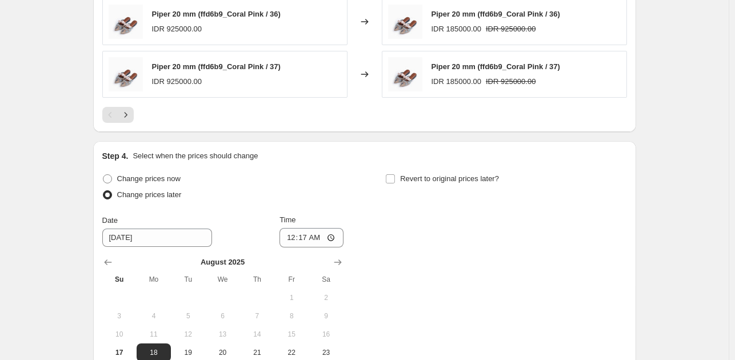
scroll to position [1030, 0]
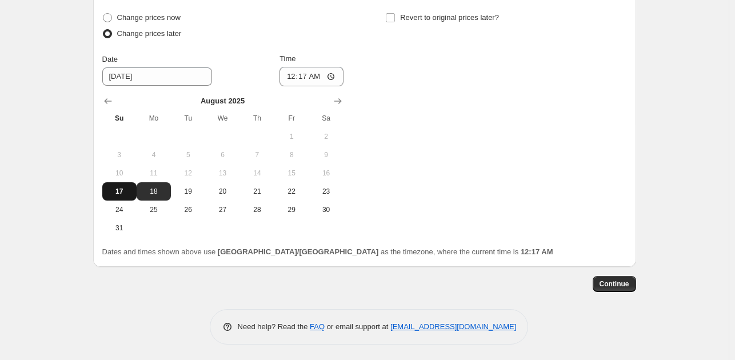
click at [123, 189] on span "17" at bounding box center [119, 191] width 25 height 9
type input "[DATE]"
click at [307, 74] on input "00:17" at bounding box center [312, 76] width 64 height 19
type input "08:00"
click at [395, 15] on input "Revert to original prices later?" at bounding box center [390, 17] width 9 height 9
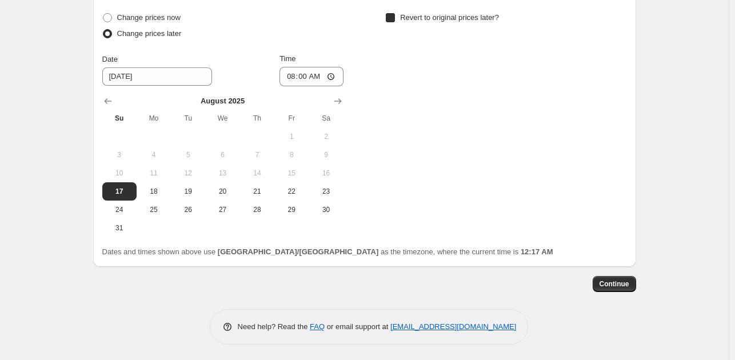
checkbox input "true"
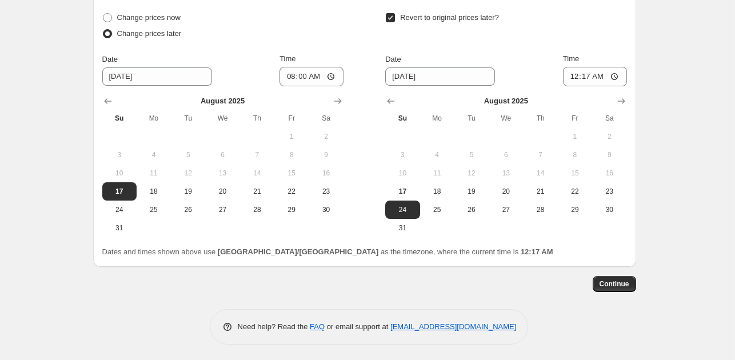
drag, startPoint x: 408, startPoint y: 190, endPoint x: 509, endPoint y: 127, distance: 119.3
click at [415, 185] on button "17" at bounding box center [402, 191] width 34 height 18
type input "[DATE]"
click at [587, 75] on input "00:17" at bounding box center [595, 76] width 64 height 19
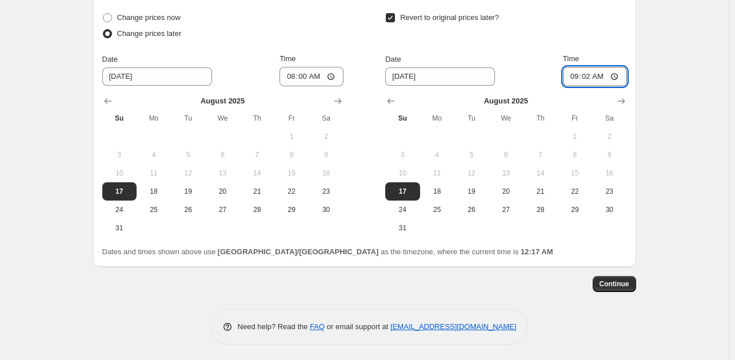
type input "09:20"
click at [624, 280] on span "Continue" at bounding box center [615, 284] width 30 height 9
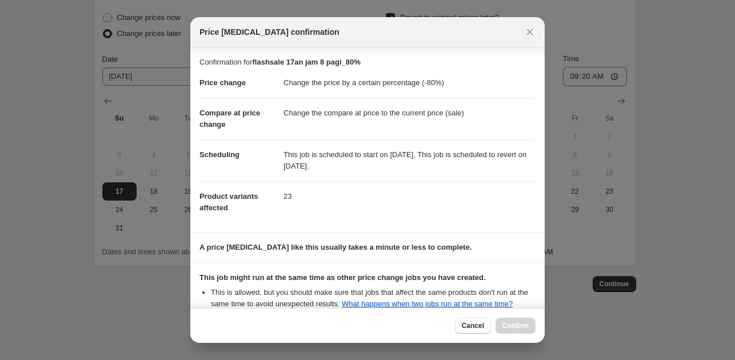
scroll to position [117, 0]
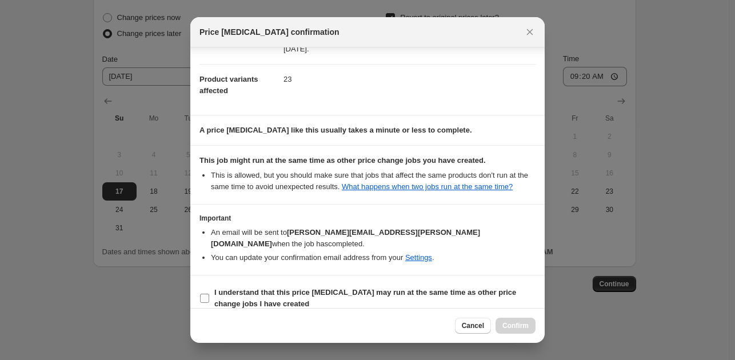
click at [369, 288] on b "I understand that this price [MEDICAL_DATA] may run at the same time as other p…" at bounding box center [365, 298] width 302 height 20
click at [209, 294] on input "I understand that this price [MEDICAL_DATA] may run at the same time as other p…" at bounding box center [204, 298] width 9 height 9
checkbox input "true"
click at [512, 318] on button "Confirm" at bounding box center [516, 326] width 40 height 16
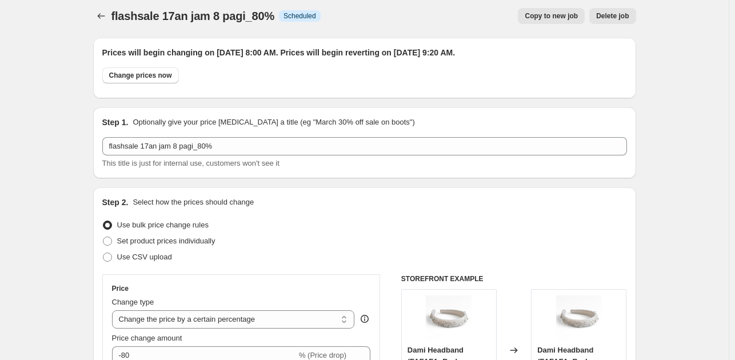
scroll to position [1, 0]
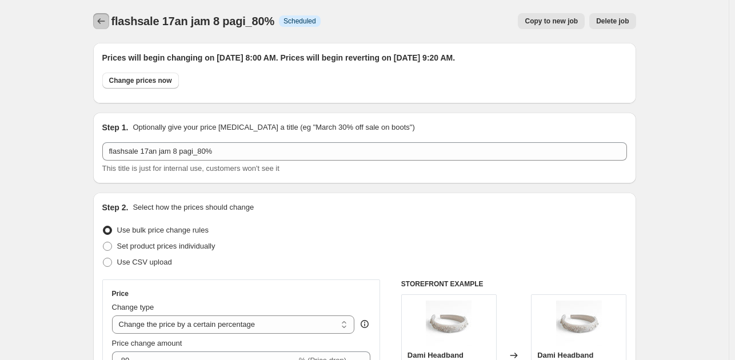
click at [99, 21] on icon "Price change jobs" at bounding box center [100, 20] width 11 height 11
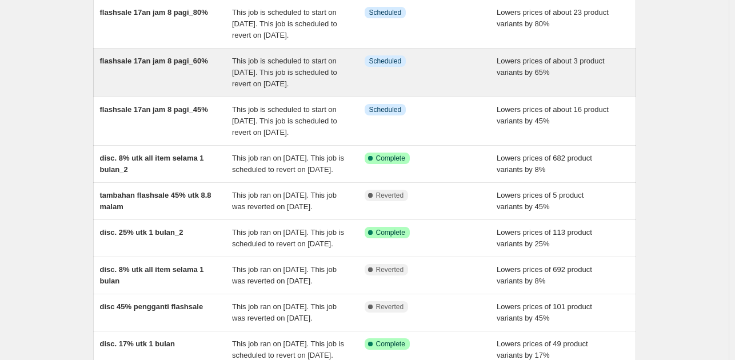
scroll to position [114, 0]
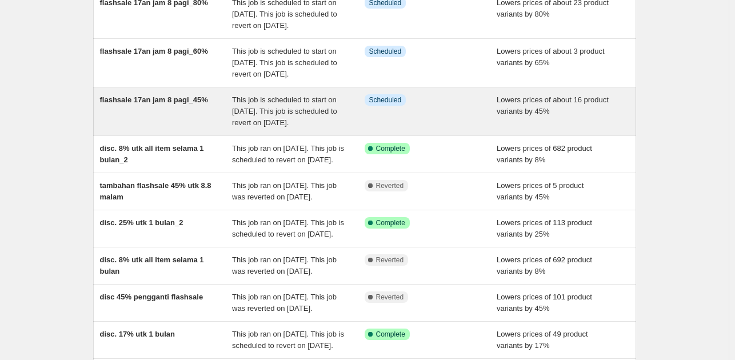
click at [445, 129] on div "Info Scheduled" at bounding box center [431, 111] width 133 height 34
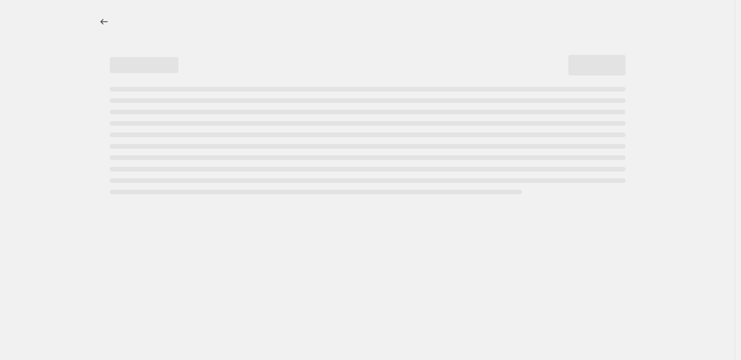
select select "percentage"
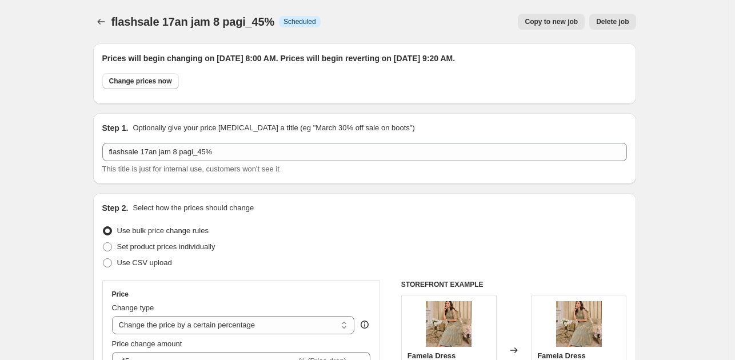
click at [562, 27] on button "Copy to new job" at bounding box center [551, 22] width 67 height 16
select select "percentage"
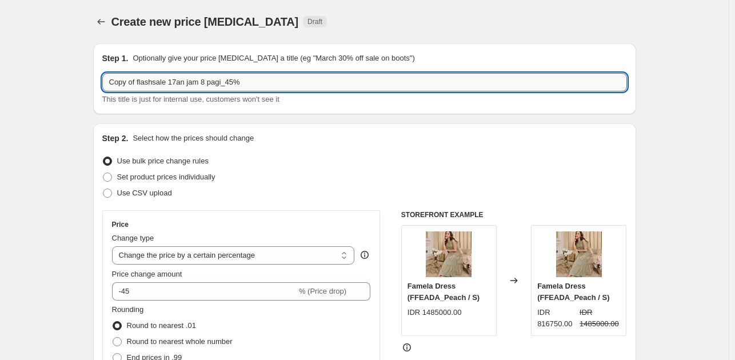
drag, startPoint x: 138, startPoint y: 82, endPoint x: 105, endPoint y: 82, distance: 33.2
click at [105, 82] on input "Copy of flashsale 17an jam 8 pagi_45%" at bounding box center [364, 82] width 525 height 18
click at [188, 80] on input "flashsale 17an jam 8 pagi_45%" at bounding box center [364, 82] width 525 height 18
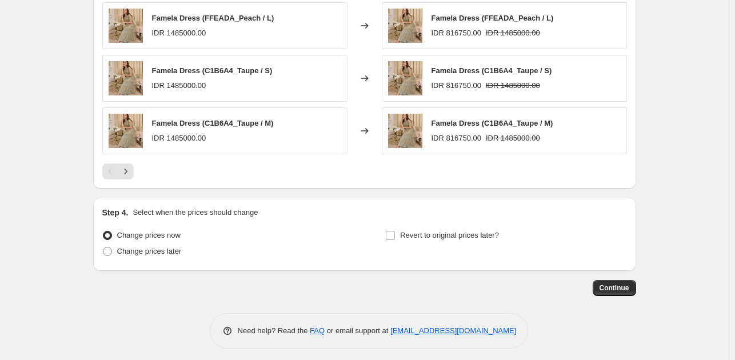
scroll to position [816, 0]
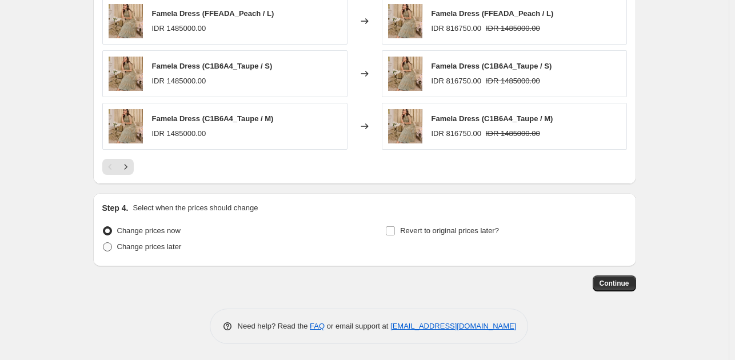
type input "flashsale 17an jam 8 malam_45%"
click at [146, 245] on span "Change prices later" at bounding box center [149, 246] width 65 height 9
click at [103, 243] on input "Change prices later" at bounding box center [103, 242] width 1 height 1
radio input "true"
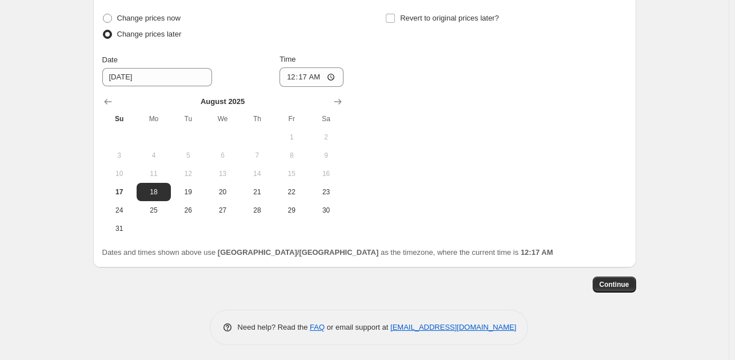
scroll to position [1030, 0]
click at [128, 192] on span "17" at bounding box center [119, 191] width 25 height 9
type input "[DATE]"
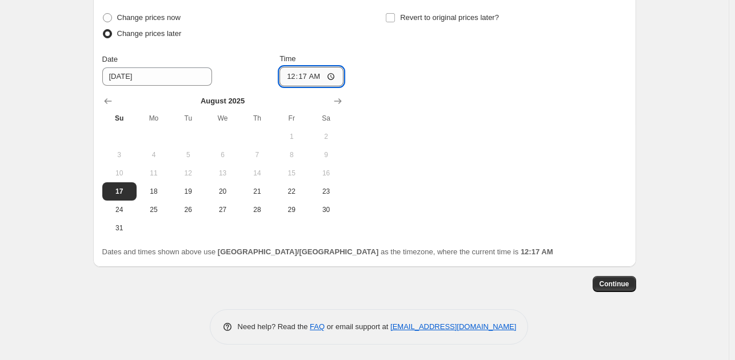
click at [305, 79] on input "00:17" at bounding box center [312, 76] width 64 height 19
type input "20:00"
click at [395, 13] on input "Revert to original prices later?" at bounding box center [390, 17] width 9 height 9
checkbox input "true"
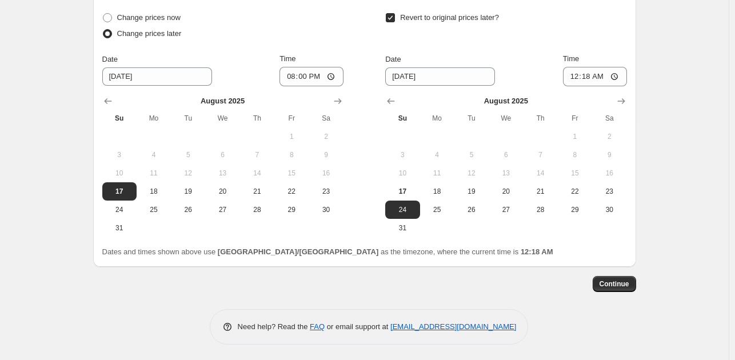
drag, startPoint x: 403, startPoint y: 188, endPoint x: 552, endPoint y: 135, distance: 158.2
click at [409, 189] on span "17" at bounding box center [402, 191] width 25 height 9
type input "[DATE]"
click at [591, 78] on input "00:18" at bounding box center [595, 76] width 64 height 19
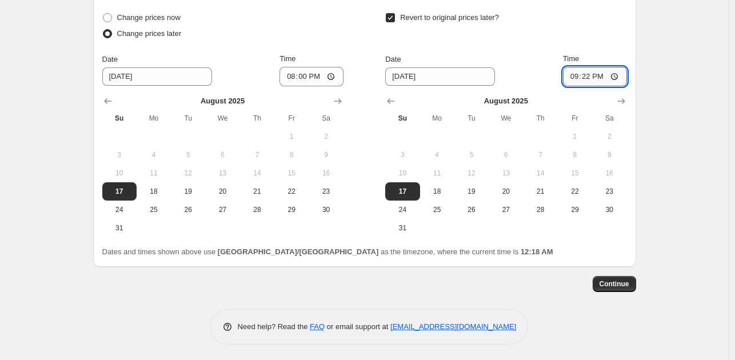
type input "21:20"
click at [613, 285] on span "Continue" at bounding box center [615, 284] width 30 height 9
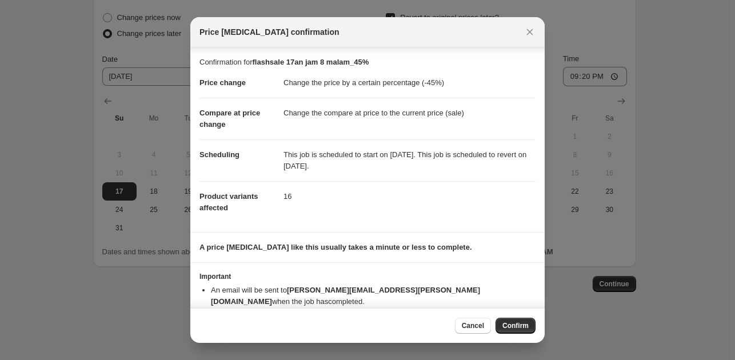
scroll to position [12, 0]
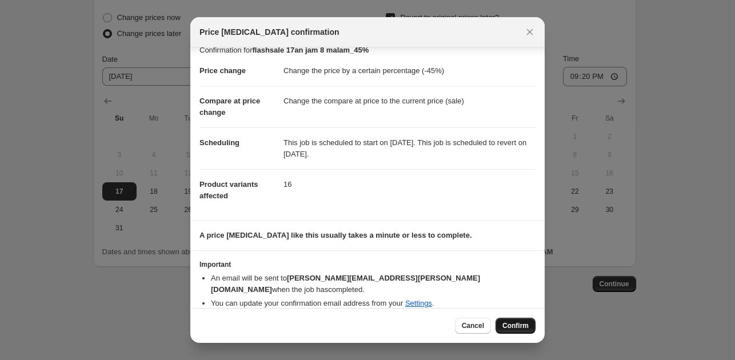
click at [509, 329] on span "Confirm" at bounding box center [516, 325] width 26 height 9
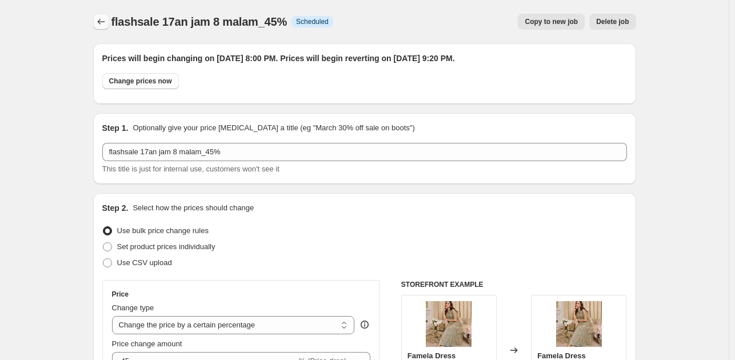
click at [98, 20] on icon "Price change jobs" at bounding box center [100, 21] width 11 height 11
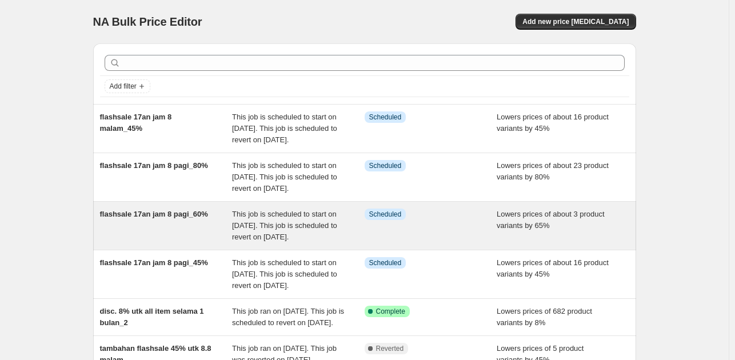
click at [333, 236] on span "This job is scheduled to start on [DATE]. This job is scheduled to revert on [D…" at bounding box center [284, 225] width 105 height 31
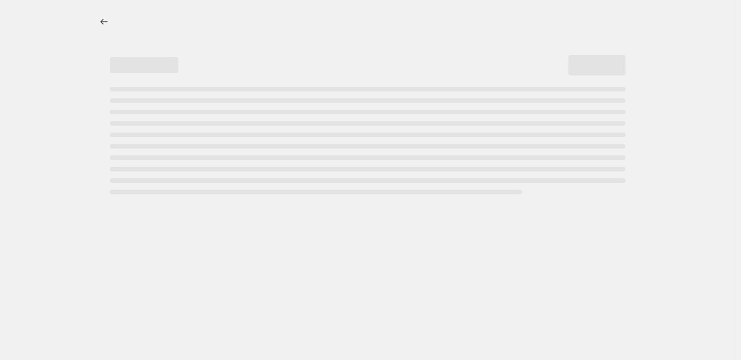
select select "percentage"
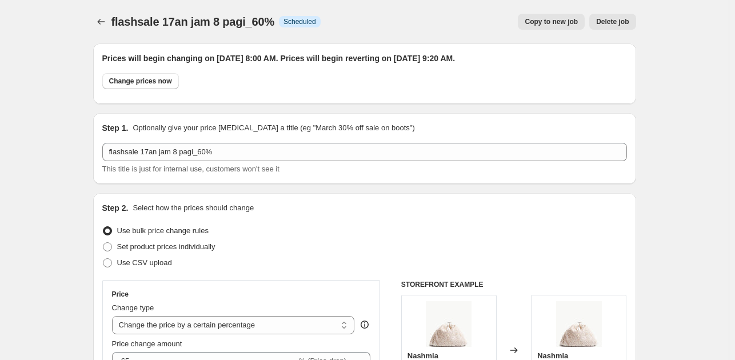
click at [559, 18] on span "Copy to new job" at bounding box center [551, 21] width 53 height 9
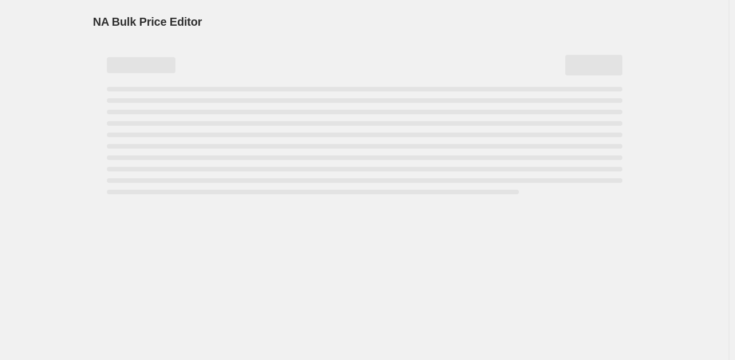
select select "percentage"
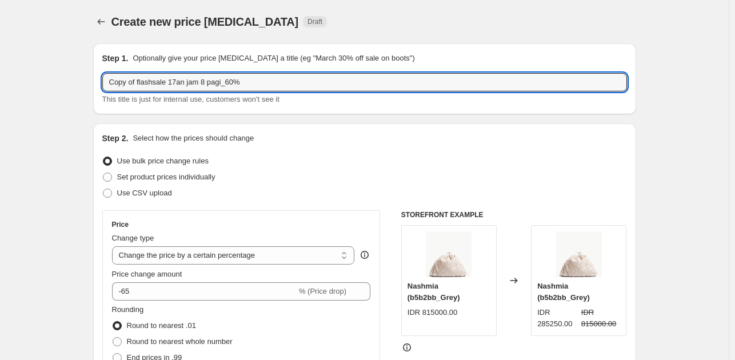
drag, startPoint x: 115, startPoint y: 85, endPoint x: 99, endPoint y: 86, distance: 16.6
click at [99, 86] on div "Step 1. Optionally give your price [MEDICAL_DATA] a title (eg "March 30% off sa…" at bounding box center [364, 78] width 543 height 71
click at [189, 83] on input "flashsale 17an jam 8 pagi_60%" at bounding box center [364, 82] width 525 height 18
click at [188, 85] on input "flashsale 17an jam 8 pagi_60%" at bounding box center [364, 82] width 525 height 18
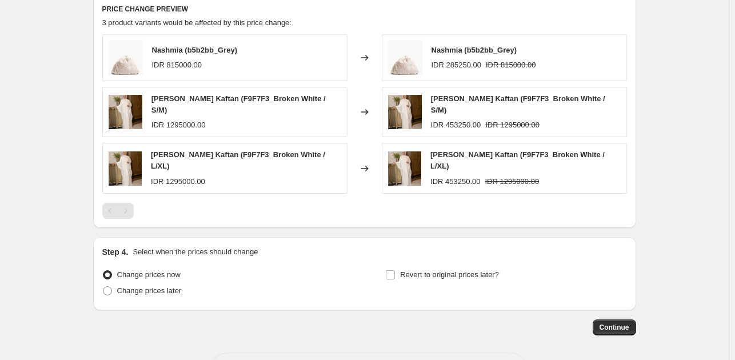
scroll to position [711, 0]
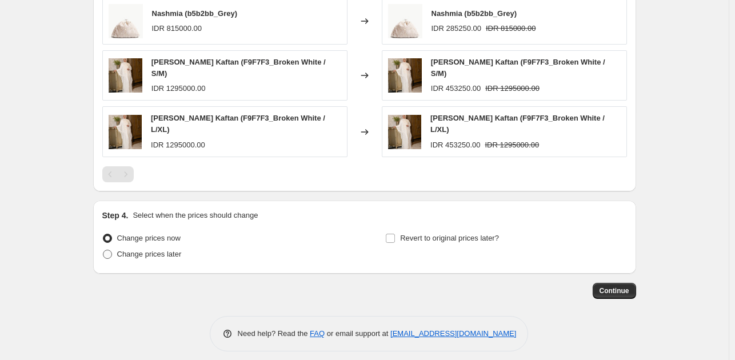
type input "flashsale 17an jam 8 malam_60%"
click at [176, 250] on span "Change prices later" at bounding box center [149, 254] width 65 height 9
click at [103, 250] on input "Change prices later" at bounding box center [103, 250] width 1 height 1
radio input "true"
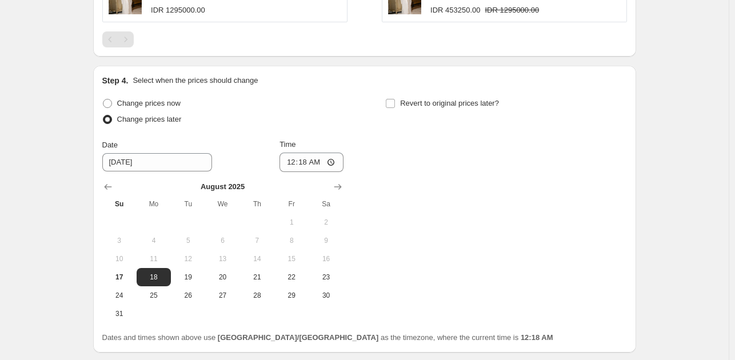
scroll to position [925, 0]
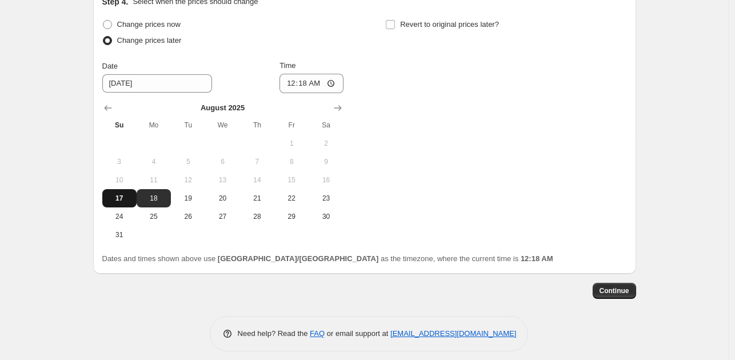
drag, startPoint x: 128, startPoint y: 196, endPoint x: 219, endPoint y: 142, distance: 105.6
click at [129, 194] on button "17" at bounding box center [119, 198] width 34 height 18
type input "[DATE]"
click at [311, 81] on input "00:18" at bounding box center [312, 83] width 64 height 19
type input "08:00"
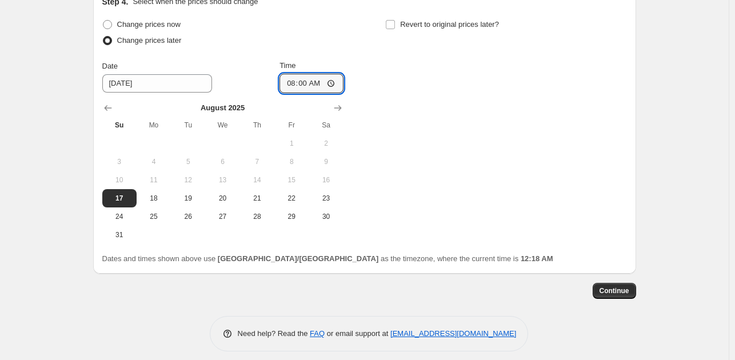
click at [386, 17] on div "Change prices now Change prices later Date [DATE] Time 08:00 [DATE] Su Mo Tu We…" at bounding box center [364, 131] width 525 height 228
click at [393, 20] on input "Revert to original prices later?" at bounding box center [390, 24] width 9 height 9
checkbox input "true"
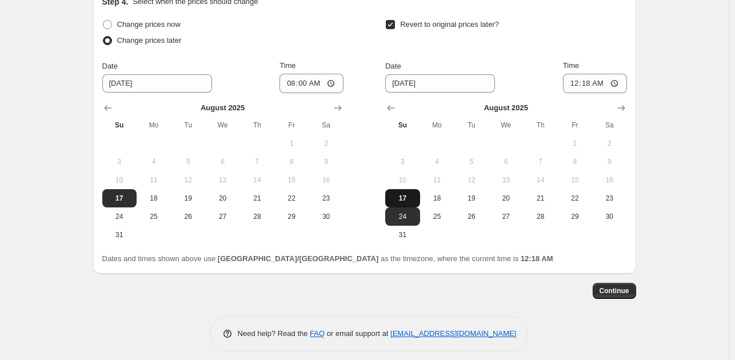
click at [412, 194] on span "17" at bounding box center [402, 198] width 25 height 9
type input "[DATE]"
click at [587, 75] on input "00:18" at bounding box center [595, 83] width 64 height 19
type input "09:20"
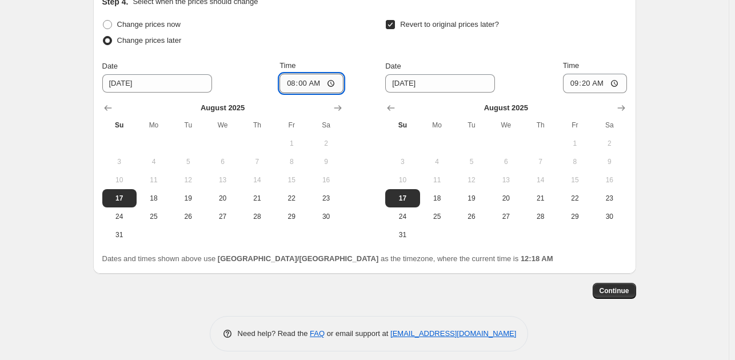
click at [300, 74] on input "08:00" at bounding box center [312, 83] width 64 height 19
type input "20:00"
click at [588, 74] on input "09:20" at bounding box center [595, 83] width 64 height 19
type input "21:20"
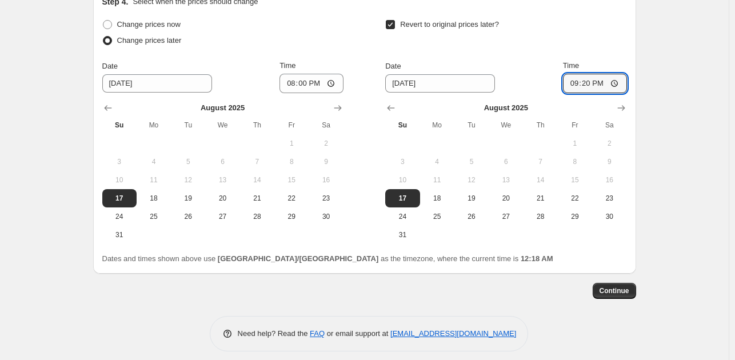
click at [621, 286] on span "Continue" at bounding box center [615, 290] width 30 height 9
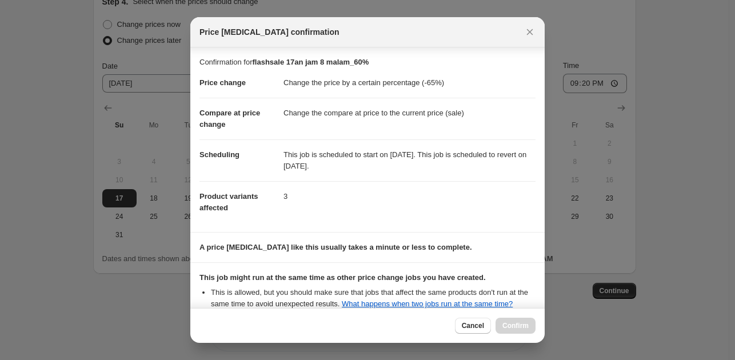
scroll to position [117, 0]
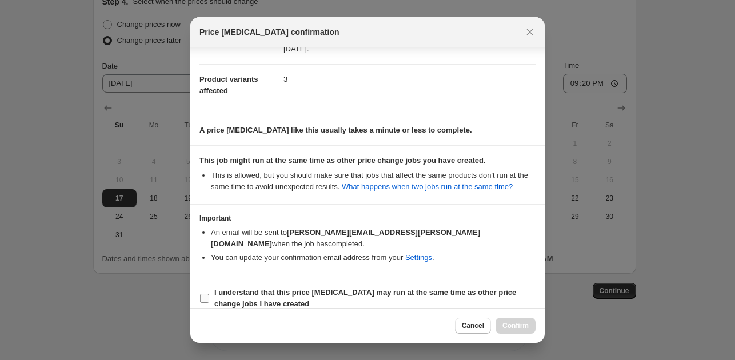
click at [378, 288] on b "I understand that this price [MEDICAL_DATA] may run at the same time as other p…" at bounding box center [365, 298] width 302 height 20
click at [209, 294] on input "I understand that this price [MEDICAL_DATA] may run at the same time as other p…" at bounding box center [204, 298] width 9 height 9
checkbox input "true"
click at [532, 322] on button "Confirm" at bounding box center [516, 326] width 40 height 16
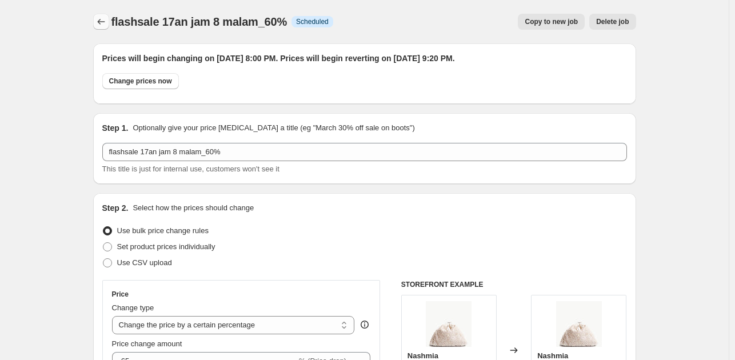
click at [107, 22] on icon "Price change jobs" at bounding box center [100, 21] width 11 height 11
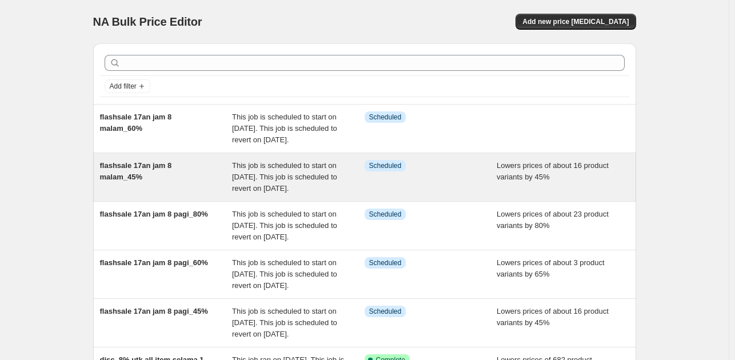
scroll to position [57, 0]
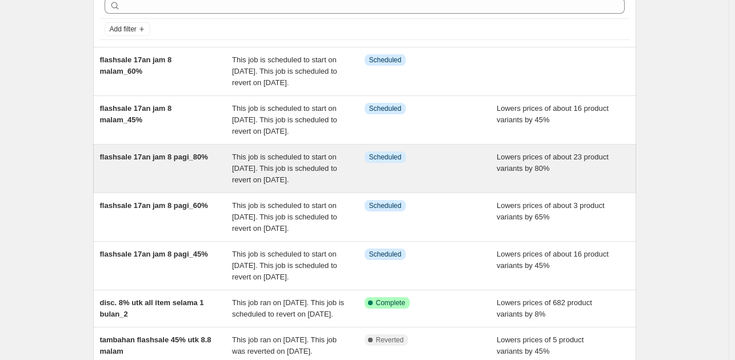
click at [232, 186] on div "flashsale 17an jam 8 pagi_80%" at bounding box center [166, 168] width 133 height 34
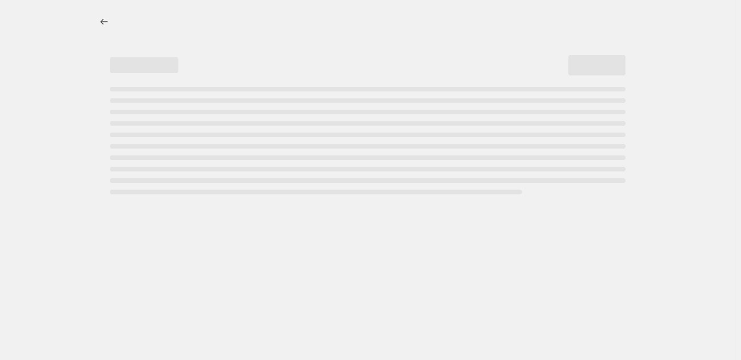
select select "percentage"
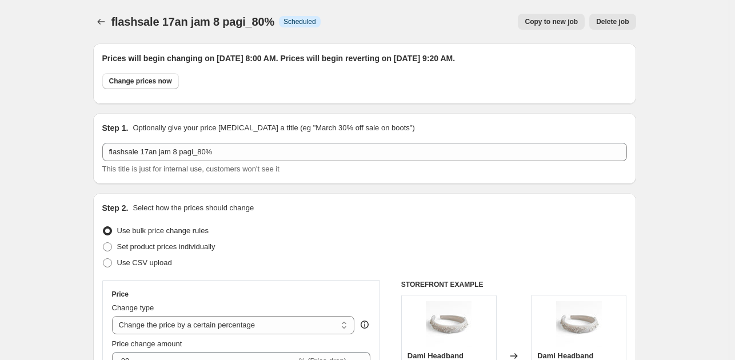
click at [537, 18] on span "Copy to new job" at bounding box center [551, 21] width 53 height 9
select select "percentage"
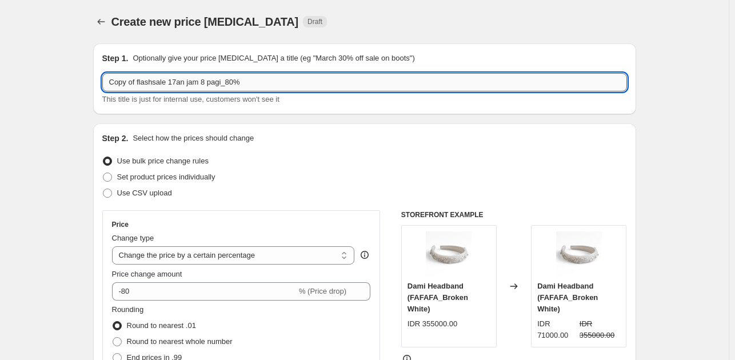
drag, startPoint x: 141, startPoint y: 81, endPoint x: 105, endPoint y: 80, distance: 36.0
click at [105, 80] on input "Copy of flashsale 17an jam 8 pagi_80%" at bounding box center [364, 82] width 525 height 18
click at [184, 85] on input "flashsale 17an jam 8 pagi_80%" at bounding box center [364, 82] width 525 height 18
drag, startPoint x: 195, startPoint y: 83, endPoint x: 178, endPoint y: 83, distance: 17.2
click at [178, 83] on input "flashsale 17an jam 8 pagi_80%" at bounding box center [364, 82] width 525 height 18
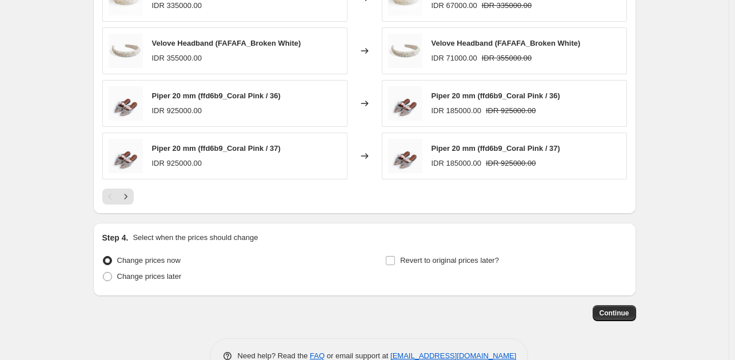
scroll to position [816, 0]
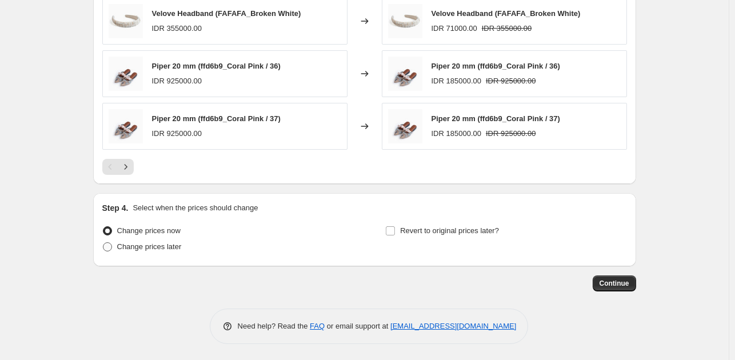
type input "flashsale 17an jam 8 malam_80%"
click at [169, 248] on span "Change prices later" at bounding box center [149, 246] width 65 height 9
click at [103, 243] on input "Change prices later" at bounding box center [103, 242] width 1 height 1
radio input "true"
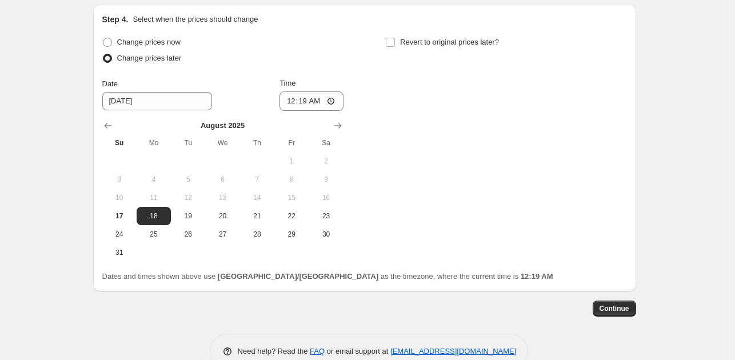
scroll to position [1030, 0]
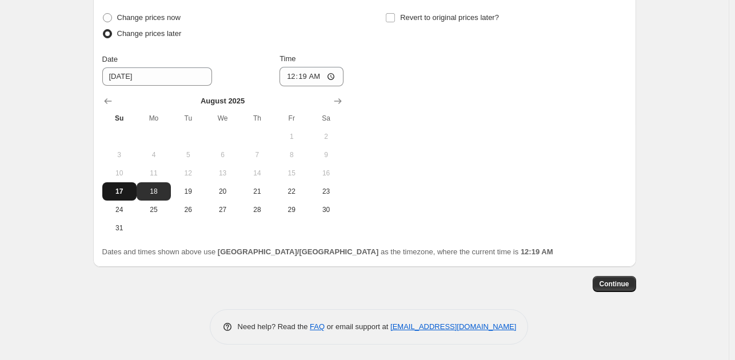
click at [122, 196] on button "17" at bounding box center [119, 191] width 34 height 18
type input "[DATE]"
click at [305, 79] on input "00:19" at bounding box center [312, 76] width 64 height 19
type input "20:00"
drag, startPoint x: 397, startPoint y: 10, endPoint x: 454, endPoint y: 65, distance: 79.7
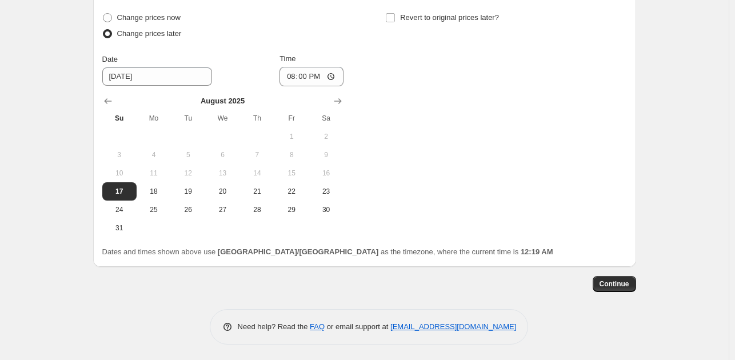
click at [397, 13] on label "Revert to original prices later?" at bounding box center [442, 18] width 114 height 16
click at [421, 15] on span "Revert to original prices later?" at bounding box center [449, 17] width 99 height 9
click at [395, 15] on input "Revert to original prices later?" at bounding box center [390, 17] width 9 height 9
checkbox input "true"
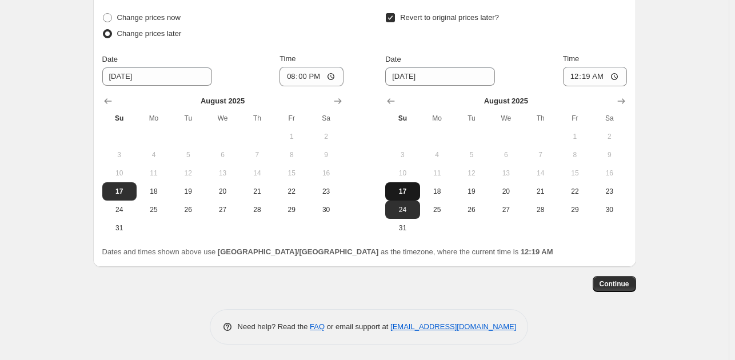
drag, startPoint x: 405, startPoint y: 192, endPoint x: 548, endPoint y: 123, distance: 158.3
click at [407, 191] on span "17" at bounding box center [402, 191] width 25 height 9
type input "[DATE]"
click at [591, 73] on input "00:19" at bounding box center [595, 76] width 64 height 19
type input "21:20"
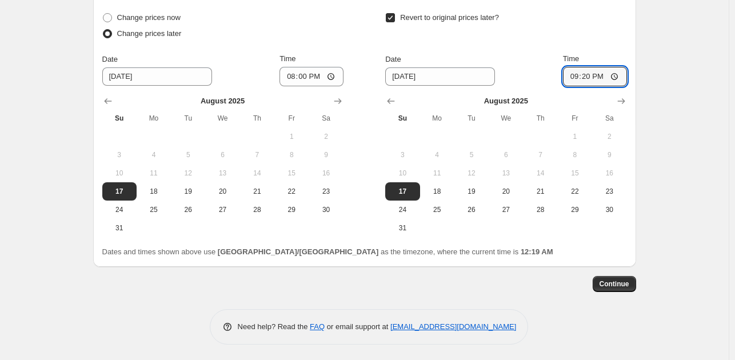
click at [620, 281] on span "Continue" at bounding box center [615, 284] width 30 height 9
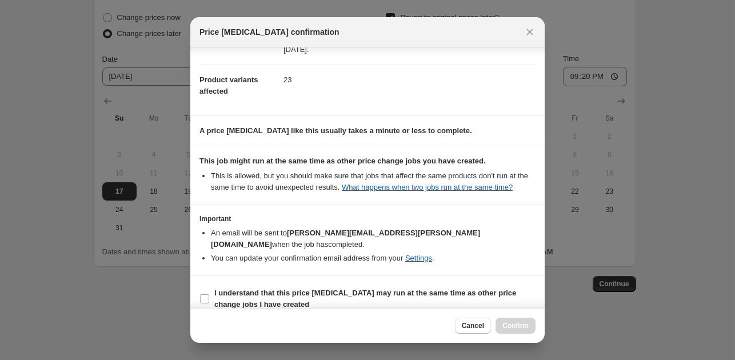
scroll to position [117, 0]
click at [408, 288] on b "I understand that this price [MEDICAL_DATA] may run at the same time as other p…" at bounding box center [365, 298] width 302 height 20
click at [209, 294] on input "I understand that this price [MEDICAL_DATA] may run at the same time as other p…" at bounding box center [204, 298] width 9 height 9
checkbox input "true"
click at [510, 324] on span "Confirm" at bounding box center [516, 325] width 26 height 9
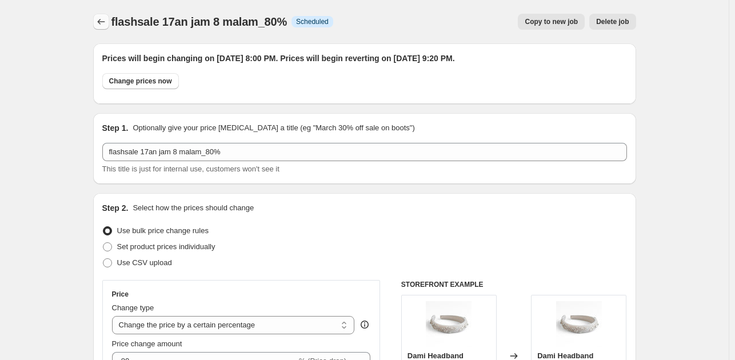
click at [109, 24] on button "Price change jobs" at bounding box center [101, 22] width 16 height 16
